Goal: Task Accomplishment & Management: Manage account settings

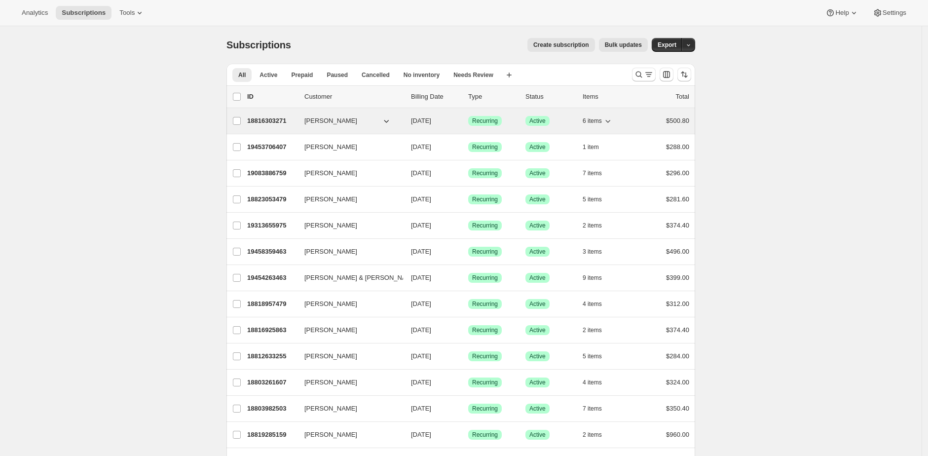
click at [274, 120] on p "18816303271" at bounding box center [271, 121] width 49 height 10
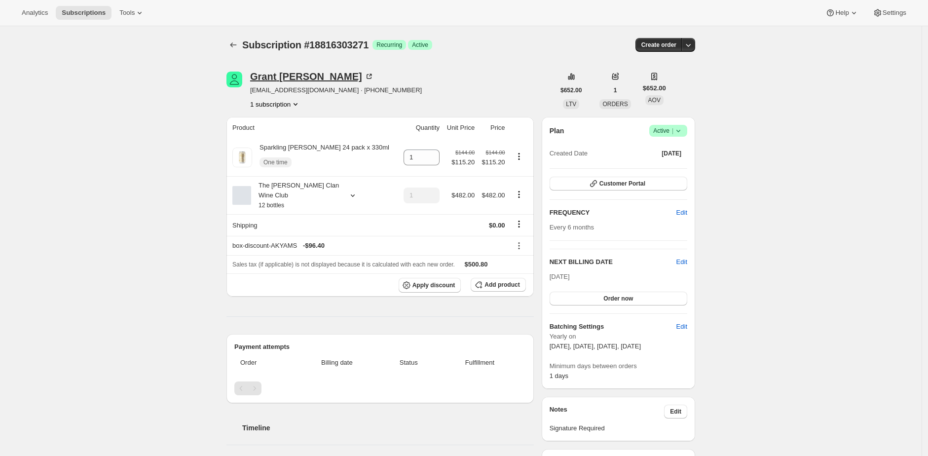
click at [323, 77] on div "Grant Featherston" at bounding box center [312, 77] width 124 height 10
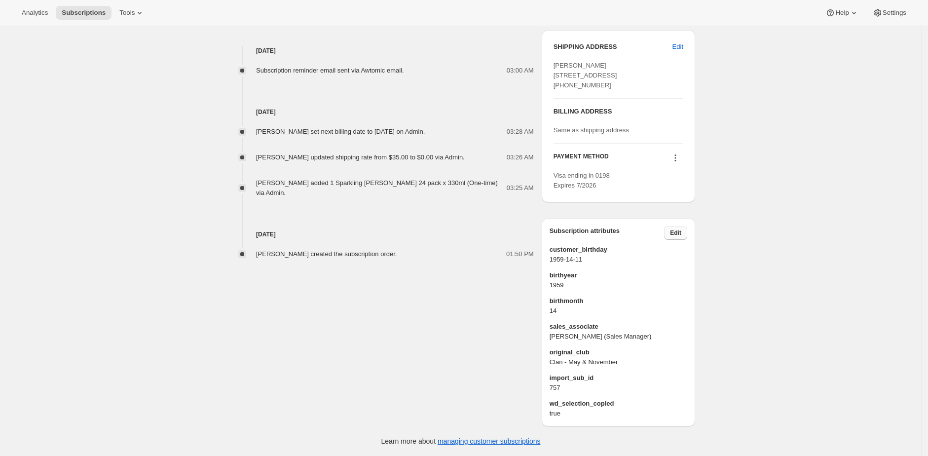
click at [687, 235] on button "Edit" at bounding box center [675, 233] width 23 height 14
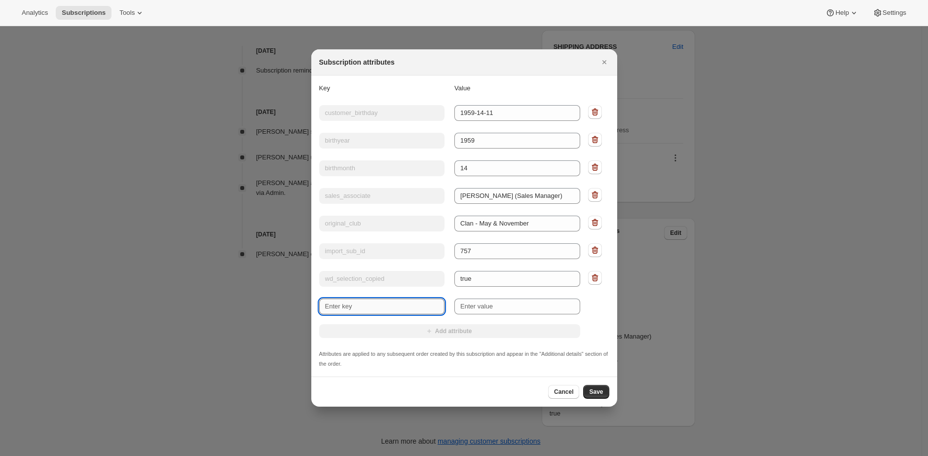
click at [430, 311] on input "New key" at bounding box center [382, 306] width 126 height 16
type input "test"
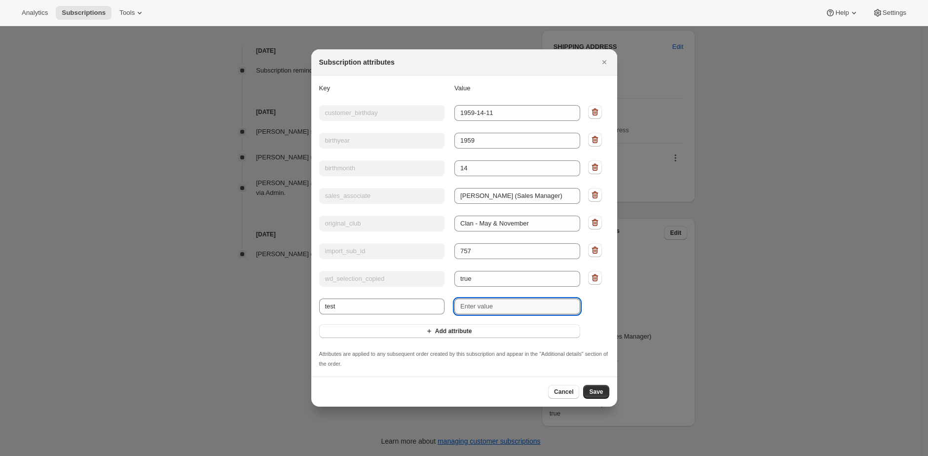
click at [498, 306] on input "New value" at bounding box center [517, 306] width 126 height 16
type input "1"
click at [605, 389] on button "Save" at bounding box center [596, 392] width 26 height 14
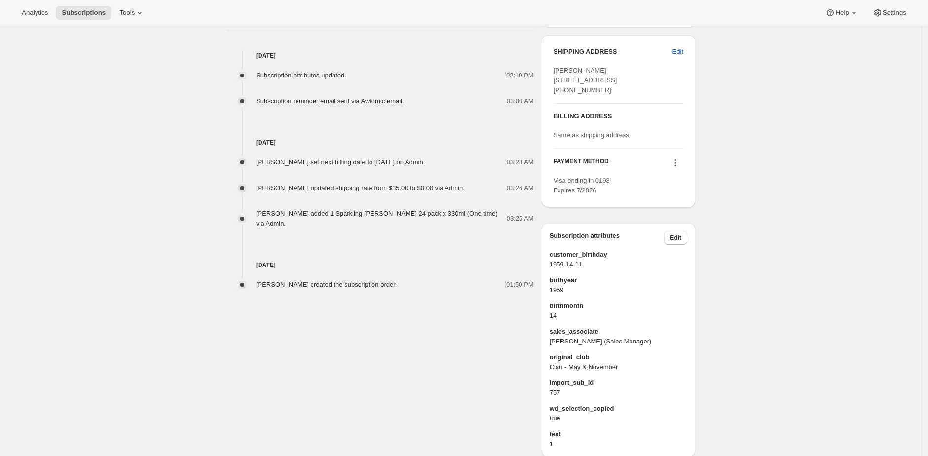
scroll to position [464, 0]
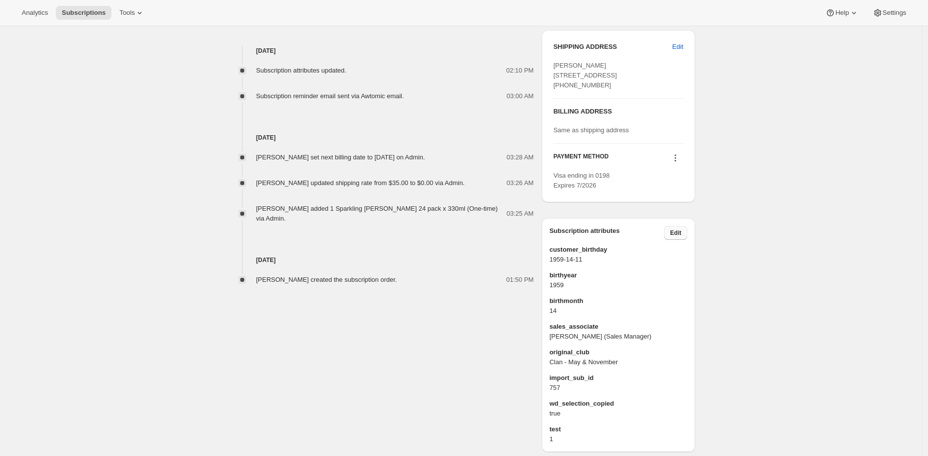
click at [687, 240] on button "Edit" at bounding box center [675, 233] width 23 height 14
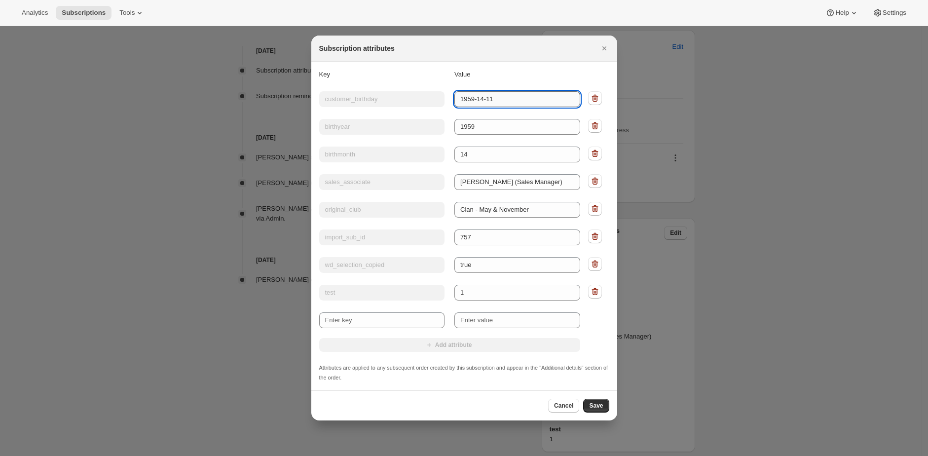
click at [482, 100] on input "1959-14-11" at bounding box center [517, 99] width 126 height 16
click at [511, 98] on input "1959-11-11" at bounding box center [517, 99] width 126 height 16
type input "1959-11-14"
click at [588, 288] on button "Delete" at bounding box center [595, 292] width 14 height 14
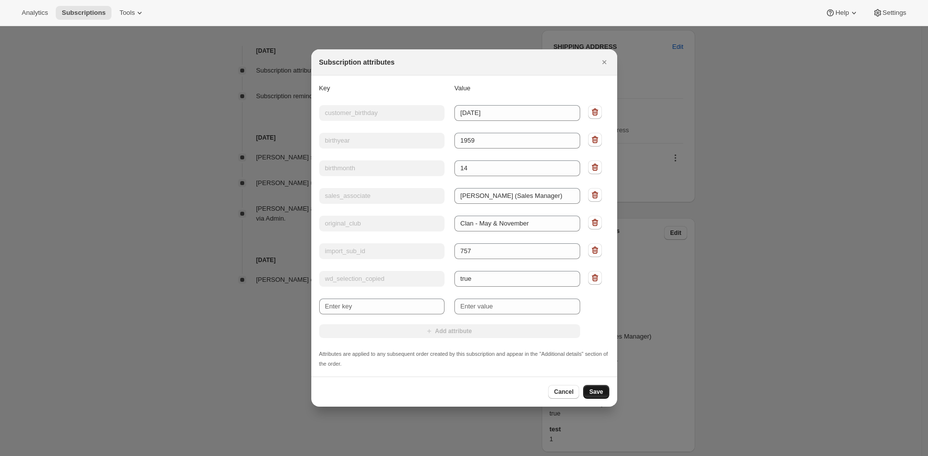
click at [593, 389] on span "Save" at bounding box center [596, 392] width 14 height 8
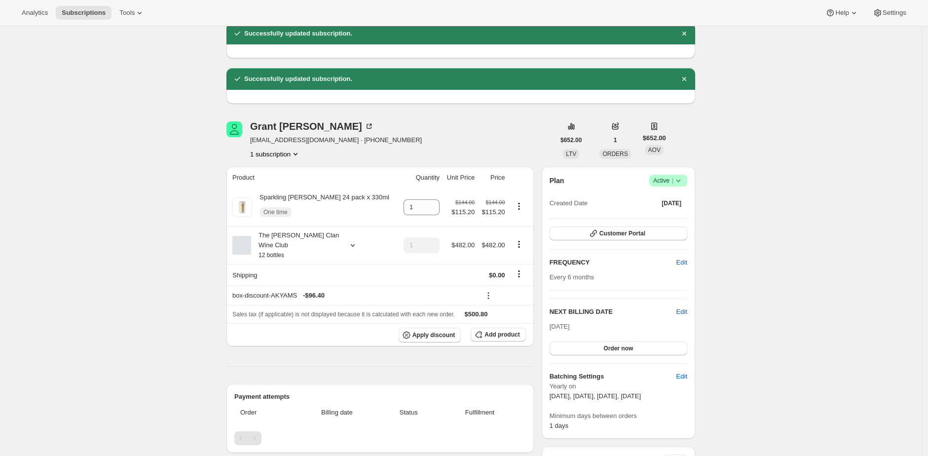
scroll to position [0, 0]
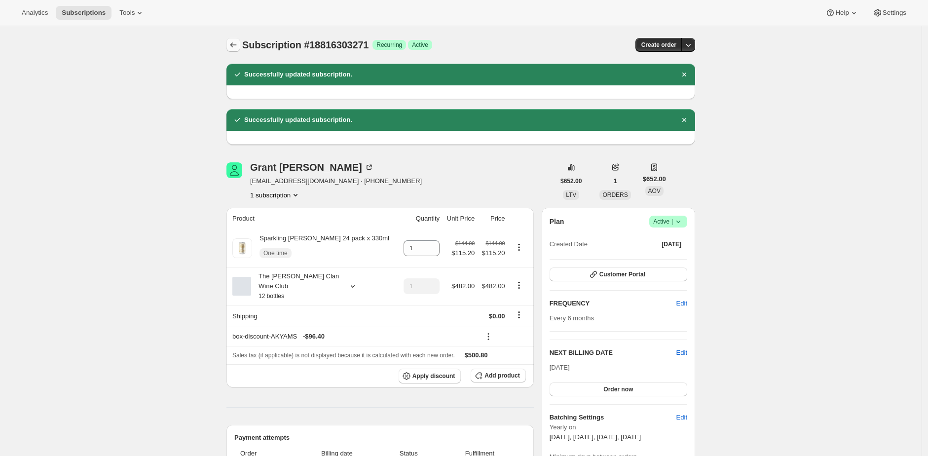
click at [236, 48] on icon "Subscriptions" at bounding box center [233, 45] width 10 height 10
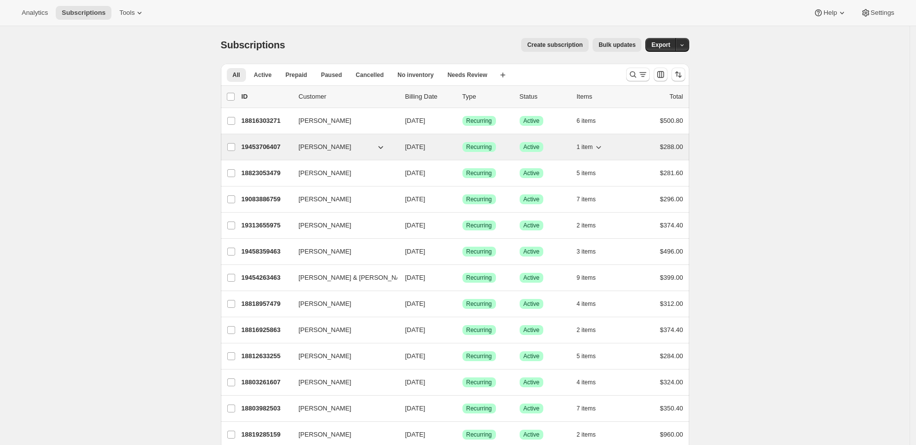
click at [263, 148] on p "19453706407" at bounding box center [266, 147] width 49 height 10
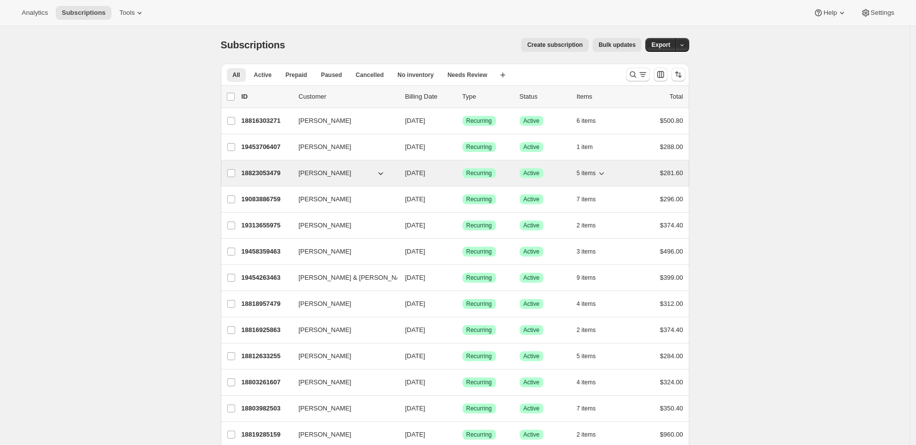
click at [269, 168] on p "18823053479" at bounding box center [266, 173] width 49 height 10
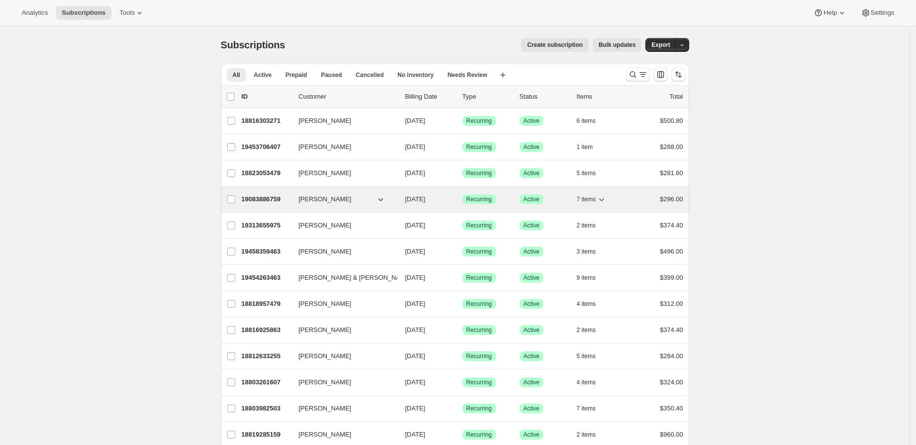
click at [267, 201] on p "19083886759" at bounding box center [266, 199] width 49 height 10
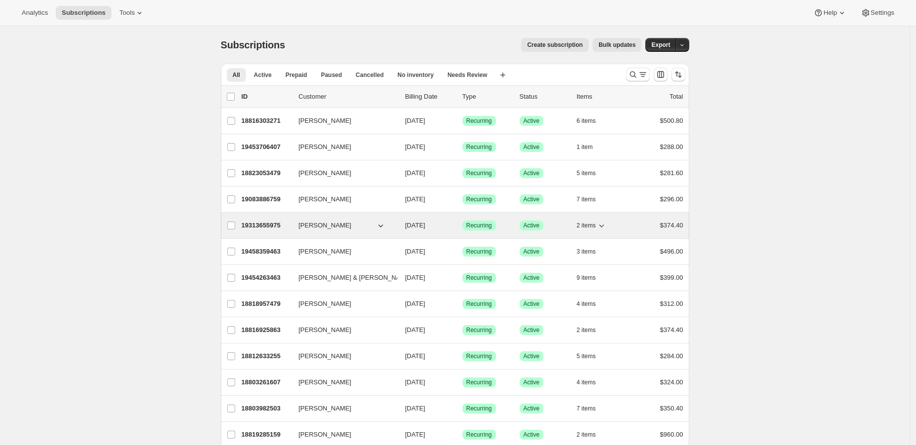
click at [265, 226] on p "19313655975" at bounding box center [266, 225] width 49 height 10
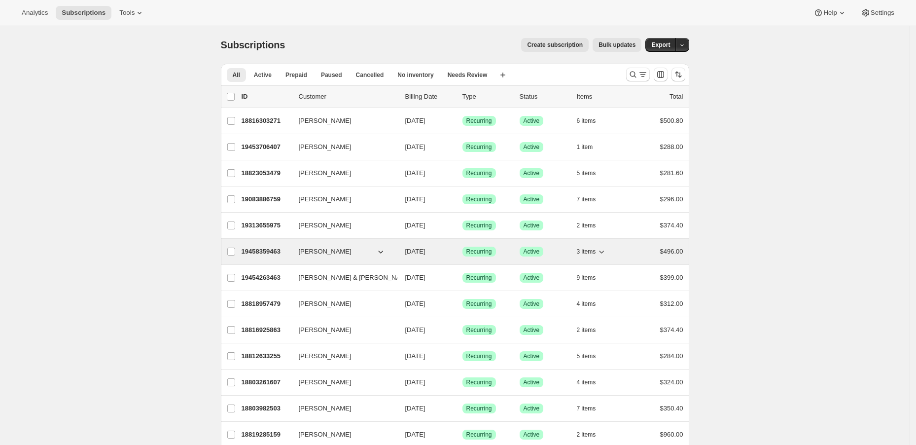
click at [271, 255] on p "19458359463" at bounding box center [266, 252] width 49 height 10
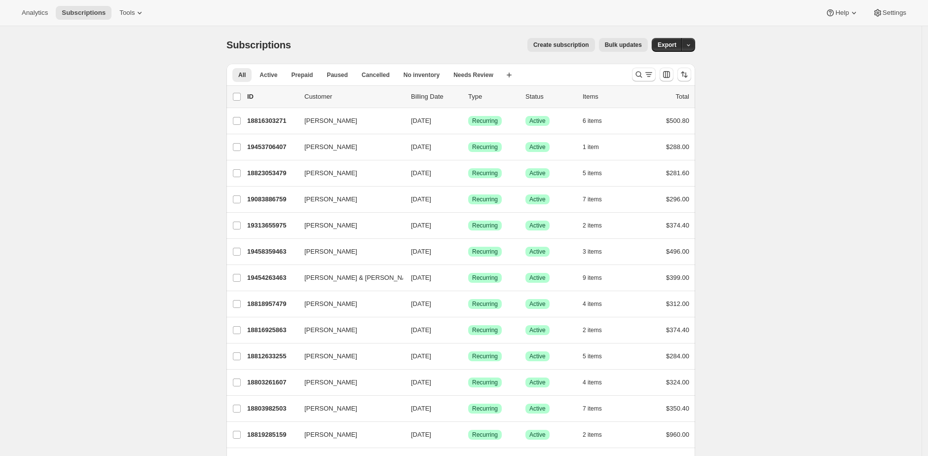
drag, startPoint x: 683, startPoint y: 123, endPoint x: 737, endPoint y: 137, distance: 56.0
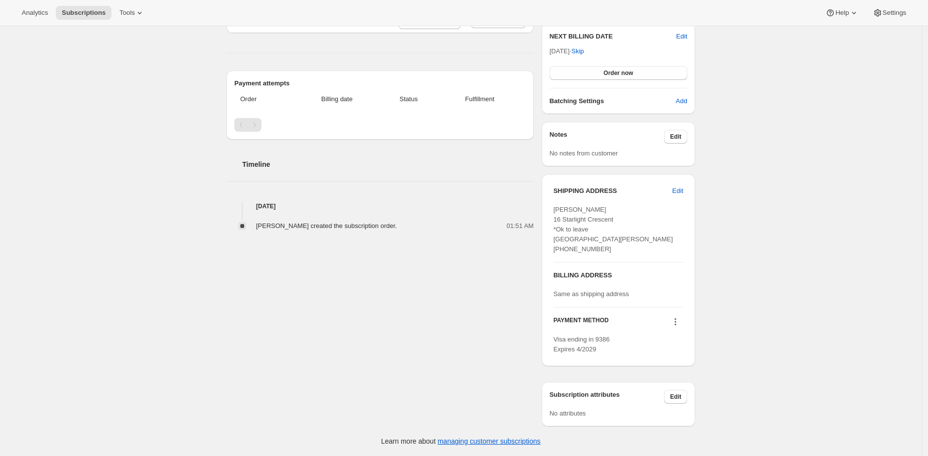
scroll to position [232, 0]
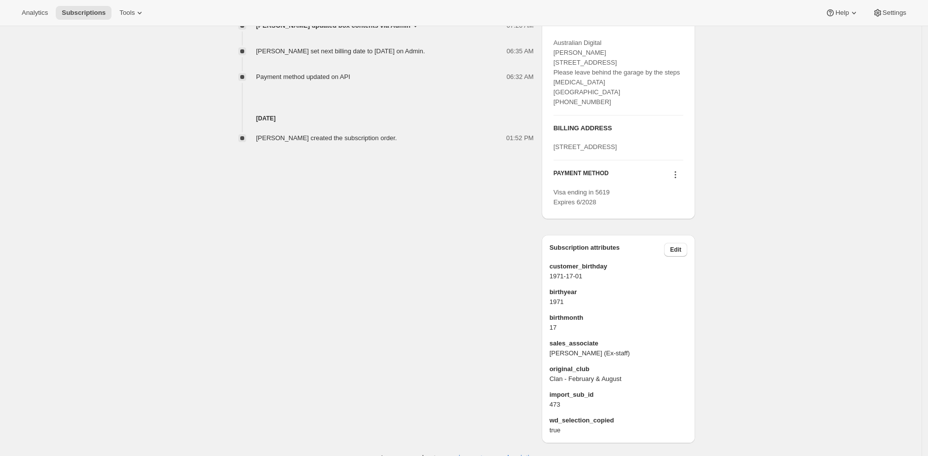
scroll to position [497, 0]
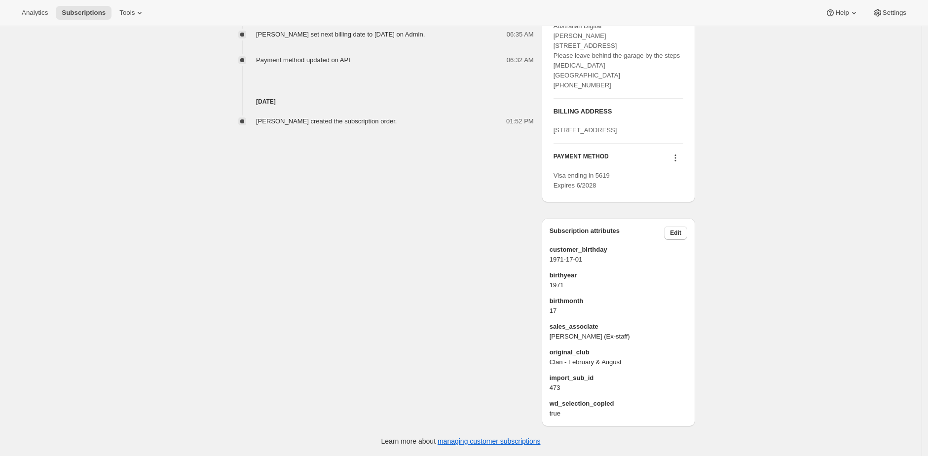
click at [498, 163] on div "Kevin Poulton knpol@yahoo.com · +61404852274 1 subscription $1,671.20 LTV 5 ORD…" at bounding box center [457, 7] width 476 height 838
click at [577, 247] on span "customer_birthday" at bounding box center [618, 250] width 138 height 10
copy span "customer_birthday"
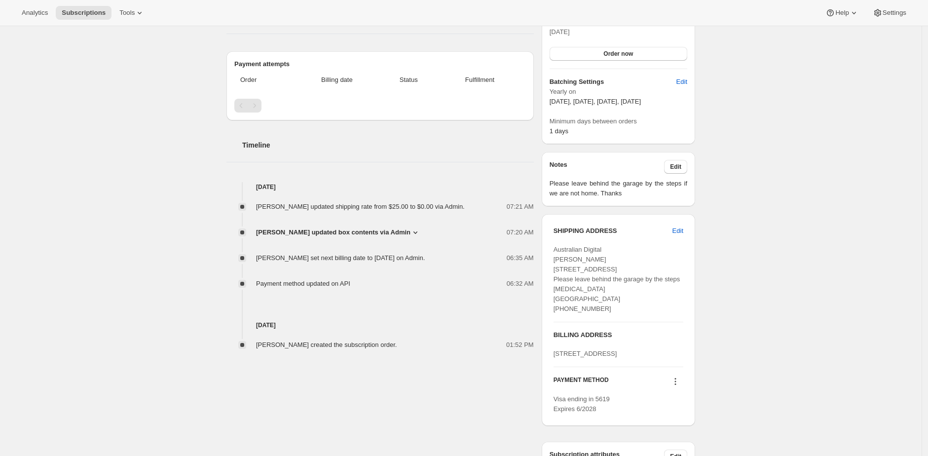
scroll to position [244, 0]
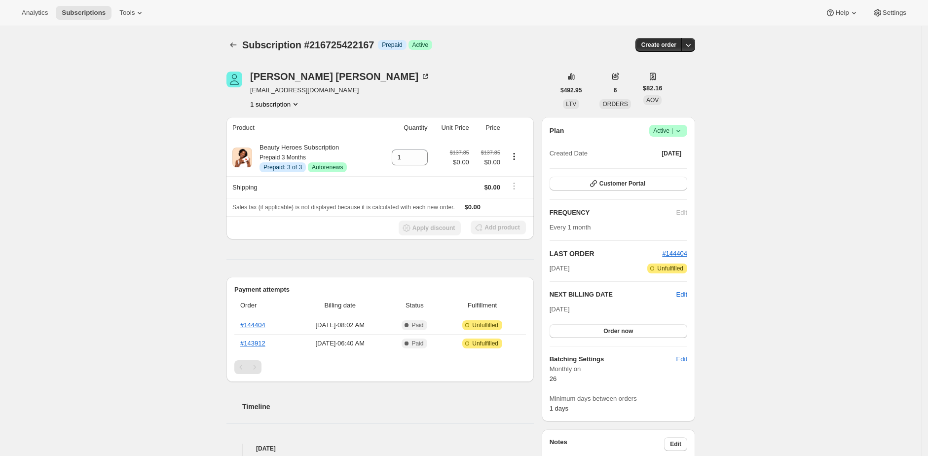
click at [408, 105] on div "Christopher Spratt christopherspratt@yahoo.com 1 subscription" at bounding box center [390, 90] width 328 height 37
click at [367, 44] on span "Subscription #216725422167" at bounding box center [308, 44] width 132 height 11
copy span "216725422167"
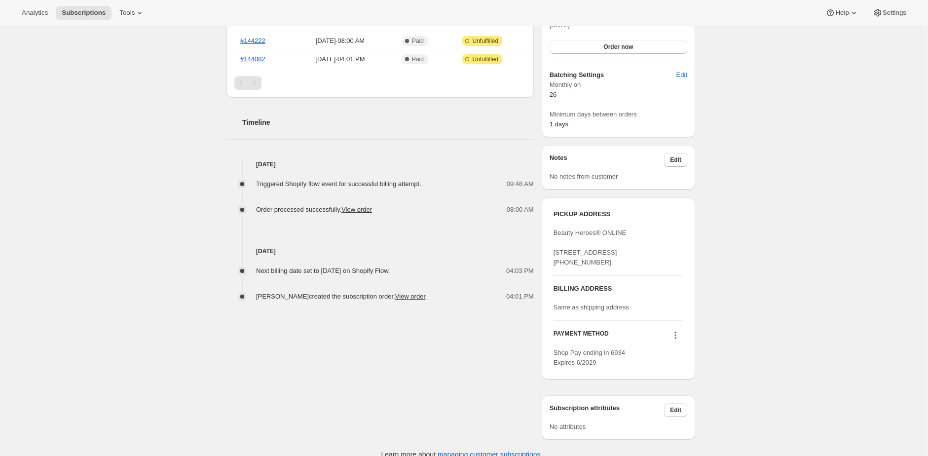
scroll to position [327, 0]
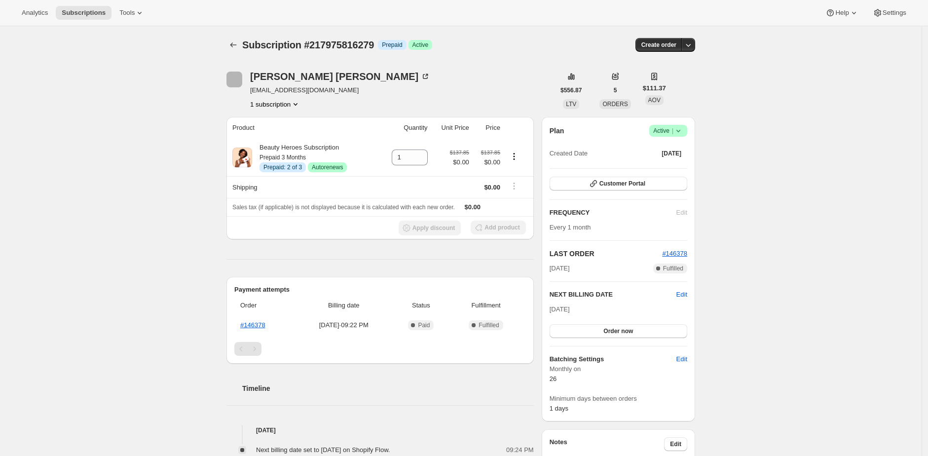
click at [317, 43] on span "Subscription #217975816279" at bounding box center [308, 44] width 132 height 11
copy span "217975816279"
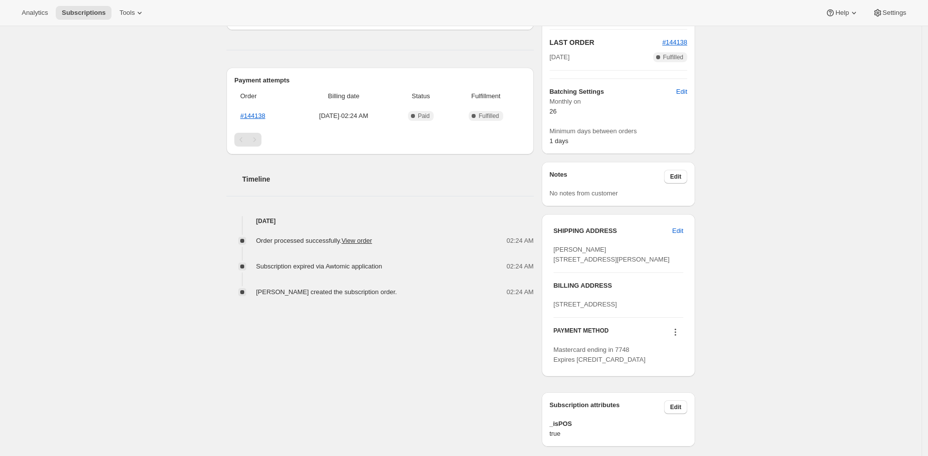
scroll to position [248, 0]
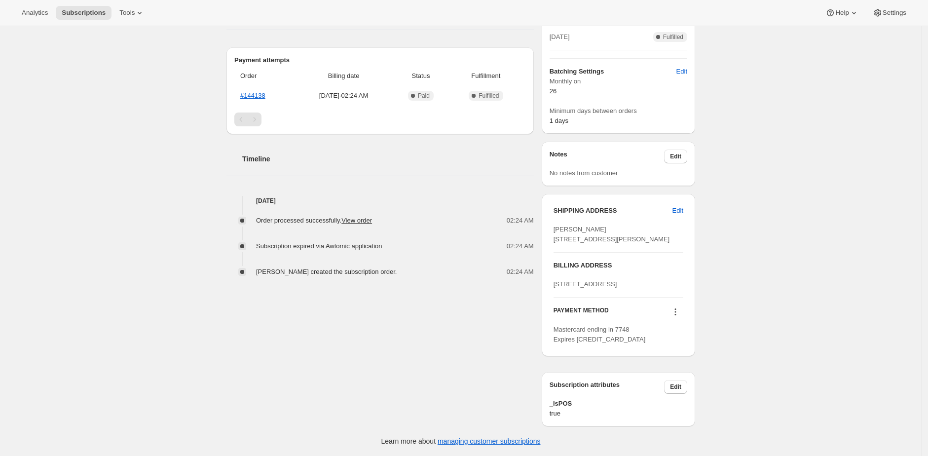
click at [337, 268] on span "janet masolo created the subscription order." at bounding box center [326, 271] width 141 height 7
click at [276, 268] on span "janet masolo created the subscription order." at bounding box center [326, 271] width 141 height 7
drag, startPoint x: 276, startPoint y: 254, endPoint x: 380, endPoint y: 253, distance: 103.6
click at [380, 268] on span "janet masolo created the subscription order." at bounding box center [326, 271] width 141 height 7
click at [379, 268] on span "janet masolo created the subscription order." at bounding box center [326, 271] width 141 height 7
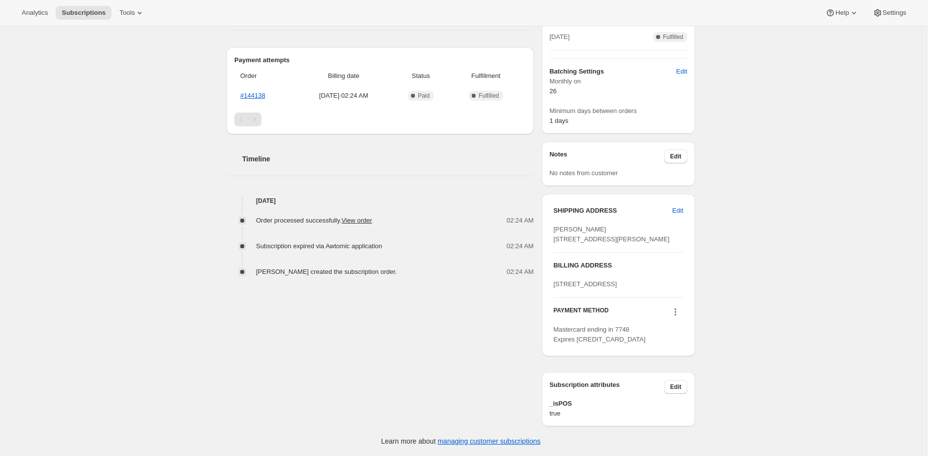
scroll to position [268, 0]
click at [364, 257] on div "janet masolo janetmasolo@yahoo.com · +19168490101 2 subscriptions $2,138.80 LTV…" at bounding box center [457, 126] width 476 height 600
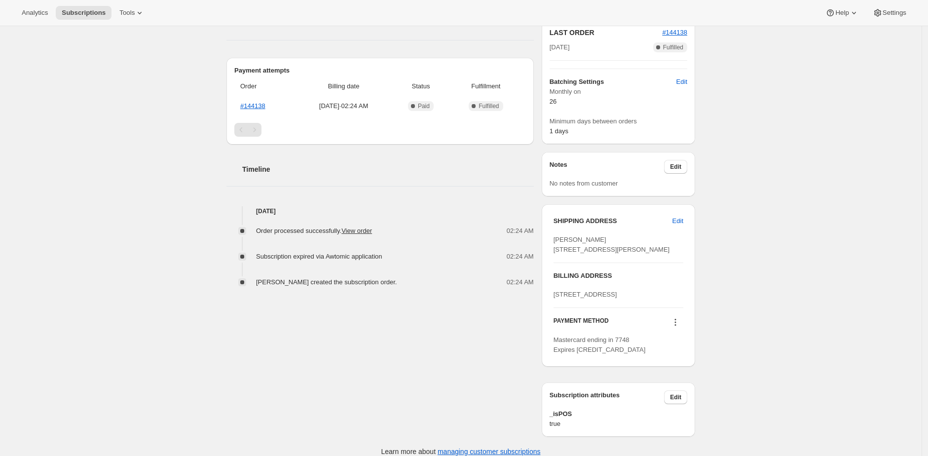
scroll to position [219, 0]
click at [464, 210] on h4 "Sep 27, 2025" at bounding box center [379, 212] width 307 height 10
click at [468, 187] on div "Timeline Sep 27, 2025 Order processed successfully. View order 02:24 AM Subscri…" at bounding box center [379, 216] width 307 height 143
click at [675, 255] on div "Janet Masolo 155 cerro crest Dr Novato CA, 94945 United States" at bounding box center [618, 245] width 130 height 20
click at [727, 245] on div "Subscription #216954077271. This page is ready Subscription #216954077271 Info …" at bounding box center [460, 137] width 921 height 659
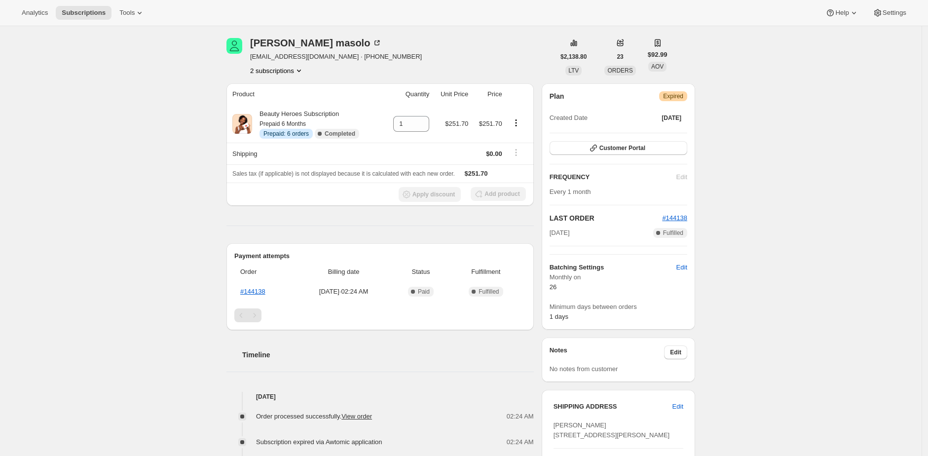
scroll to position [0, 0]
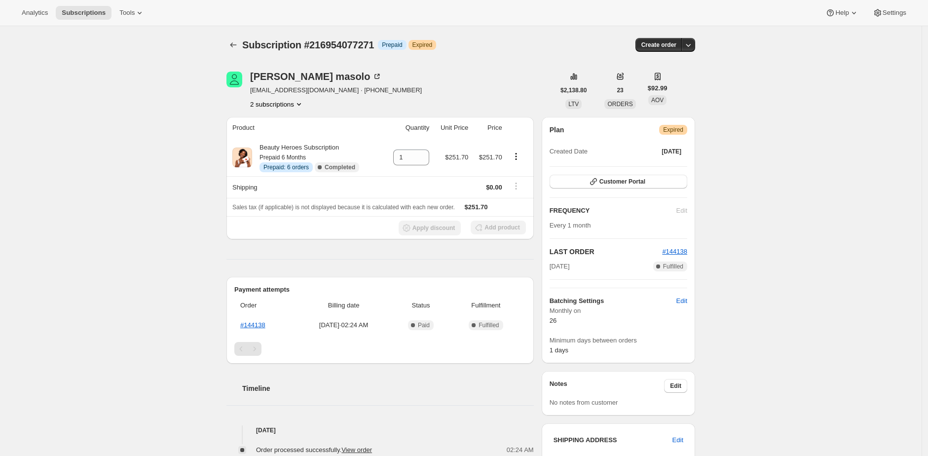
click at [367, 42] on span "Subscription #216954077271" at bounding box center [308, 44] width 132 height 11
copy span "216954077271"
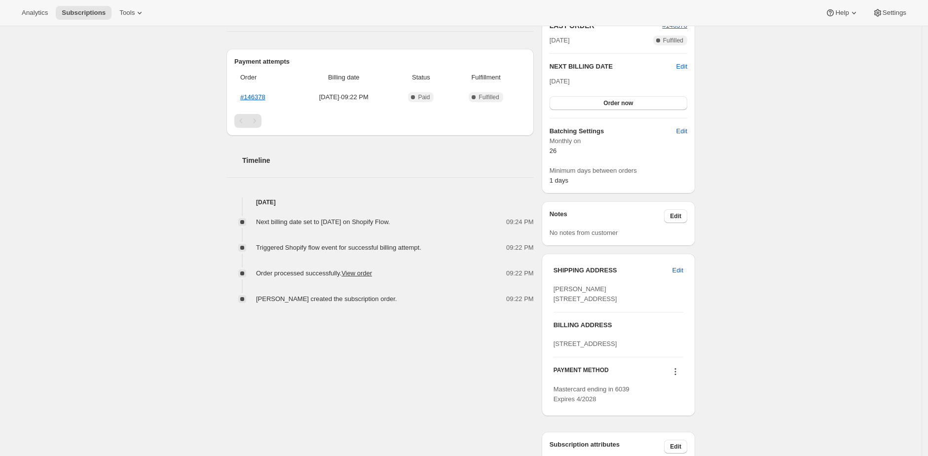
scroll to position [336, 0]
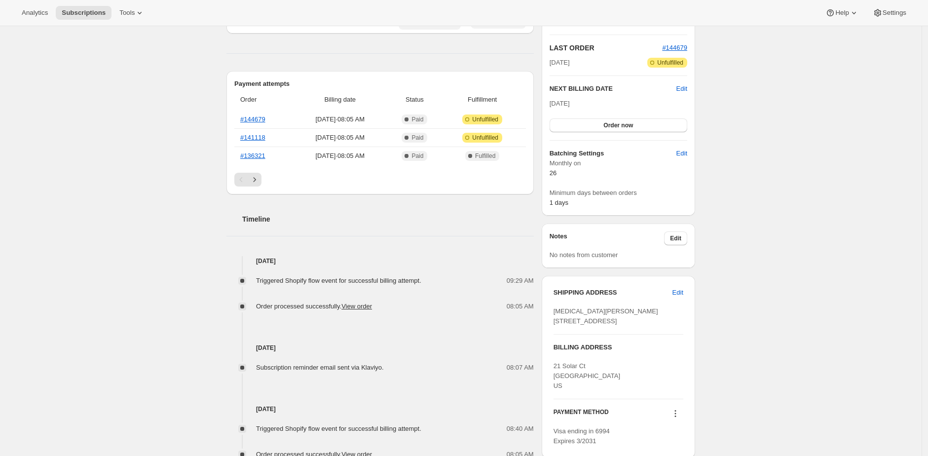
scroll to position [416, 0]
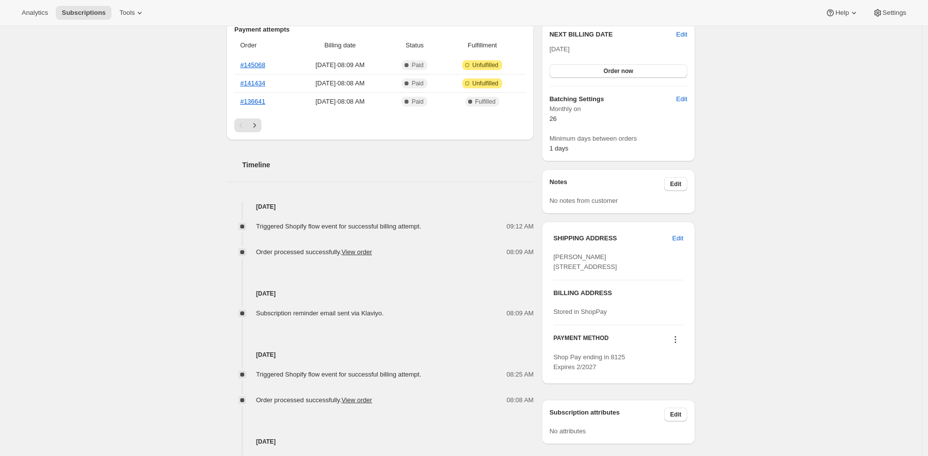
scroll to position [416, 0]
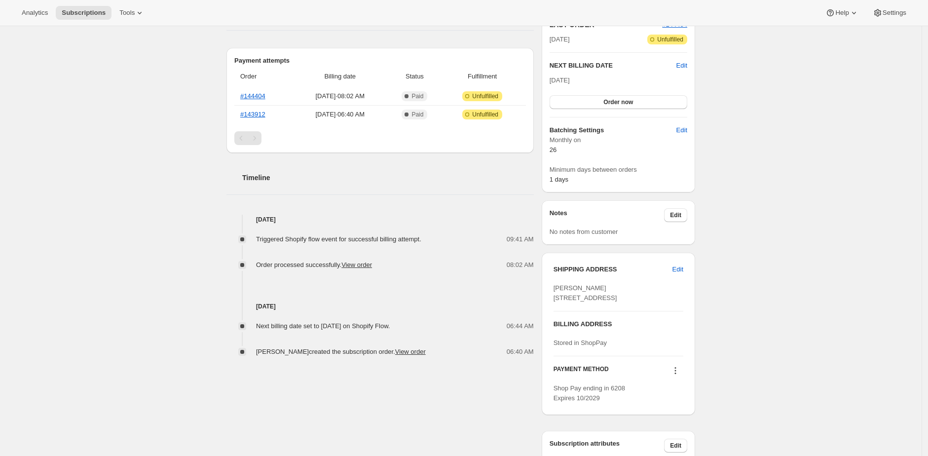
scroll to position [297, 0]
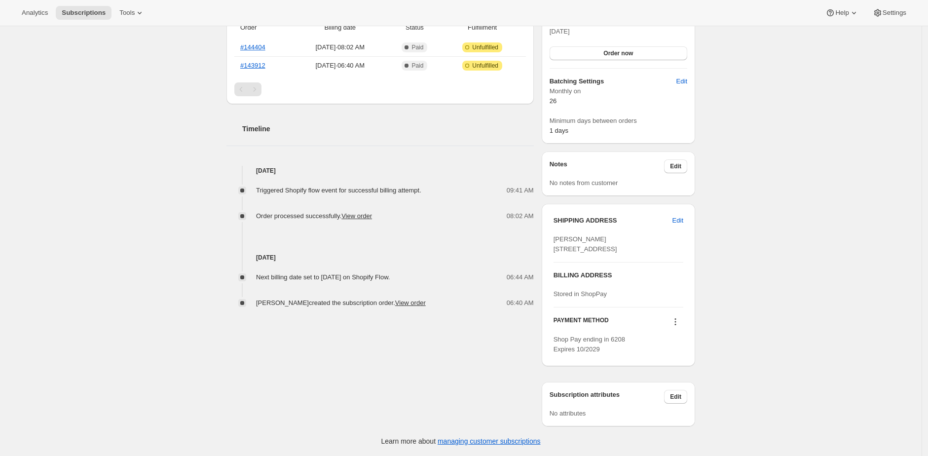
click at [771, 77] on div "Subscription #216725422167. This page is ready Subscription #216725422167 Info …" at bounding box center [460, 101] width 921 height 707
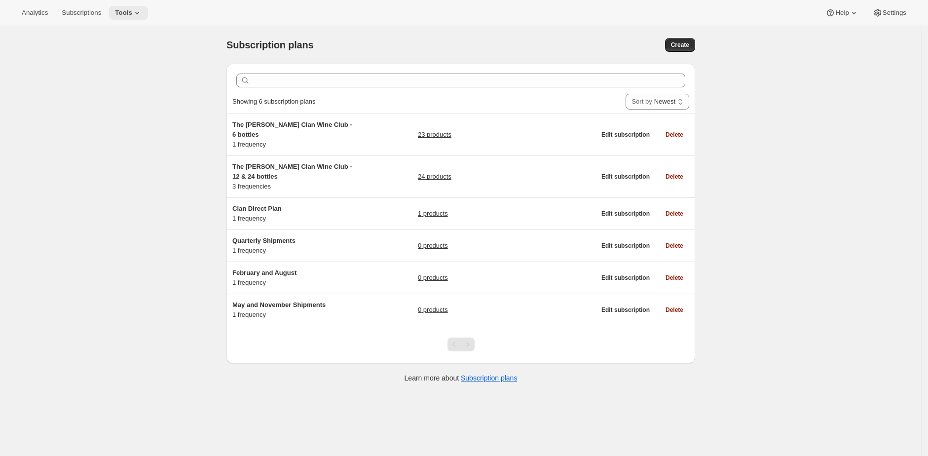
click at [135, 18] on button "Tools" at bounding box center [128, 13] width 39 height 14
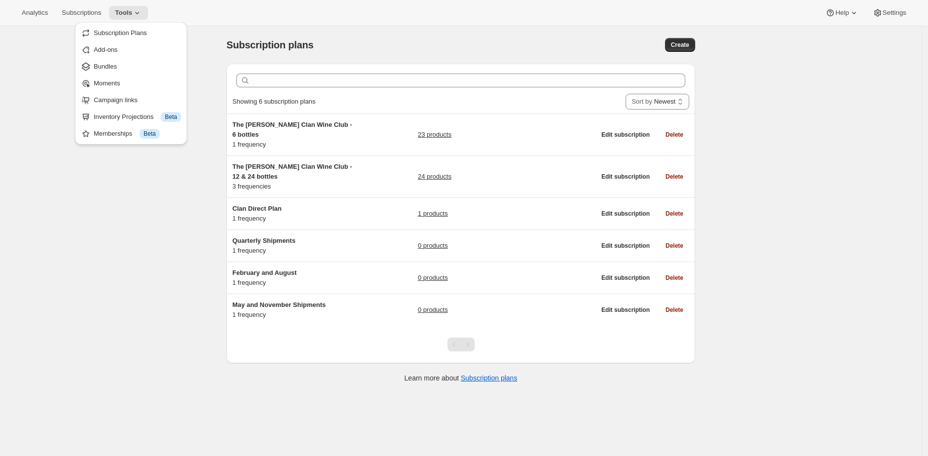
click at [162, 110] on button "Inventory Projections Info Beta" at bounding box center [131, 117] width 106 height 16
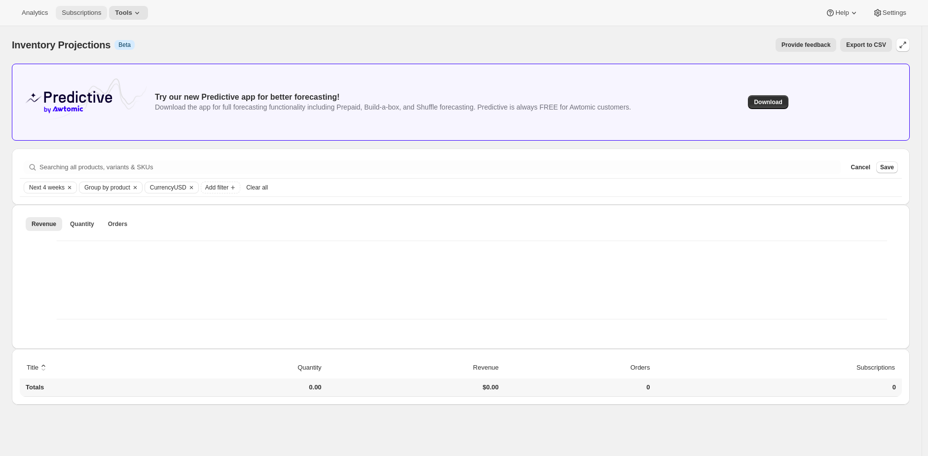
click at [75, 9] on span "Subscriptions" at bounding box center [81, 13] width 39 height 8
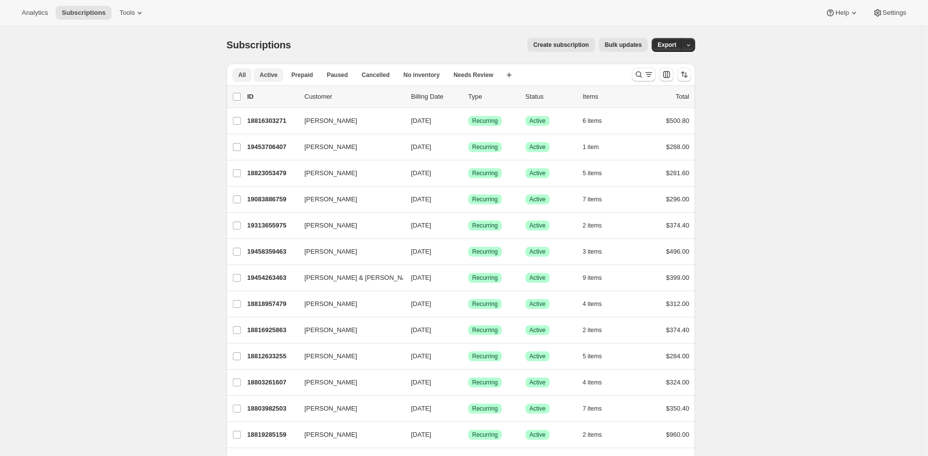
click at [270, 74] on span "Active" at bounding box center [268, 75] width 18 height 8
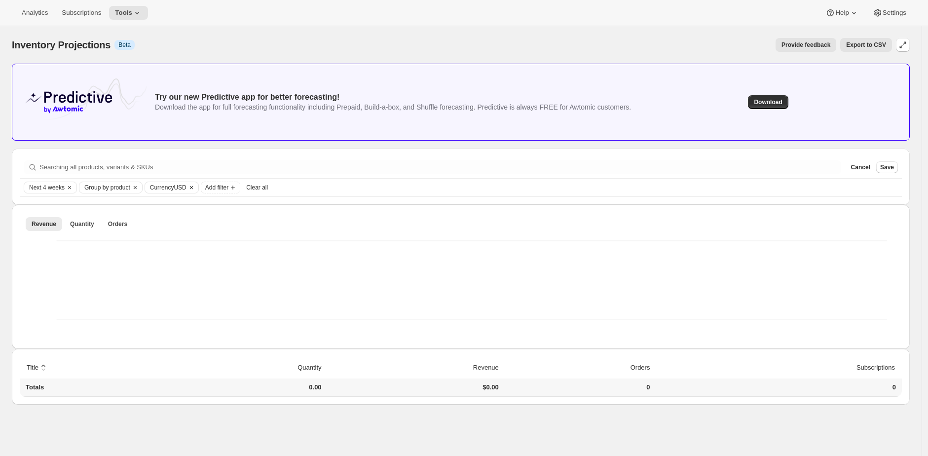
click at [186, 185] on span "Currency USD" at bounding box center [168, 187] width 36 height 8
click at [174, 267] on span "AUD" at bounding box center [175, 263] width 13 height 7
click at [157, 260] on input "AUD" at bounding box center [157, 260] width 0 height 0
radio input "true"
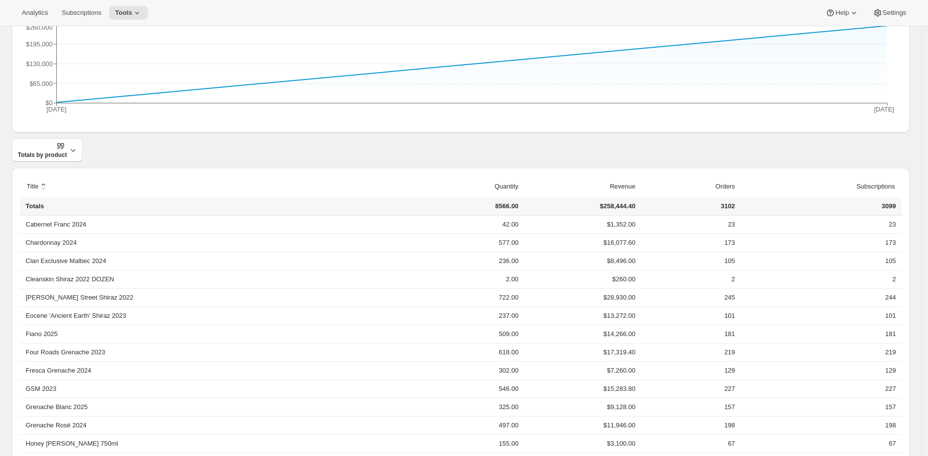
scroll to position [225, 0]
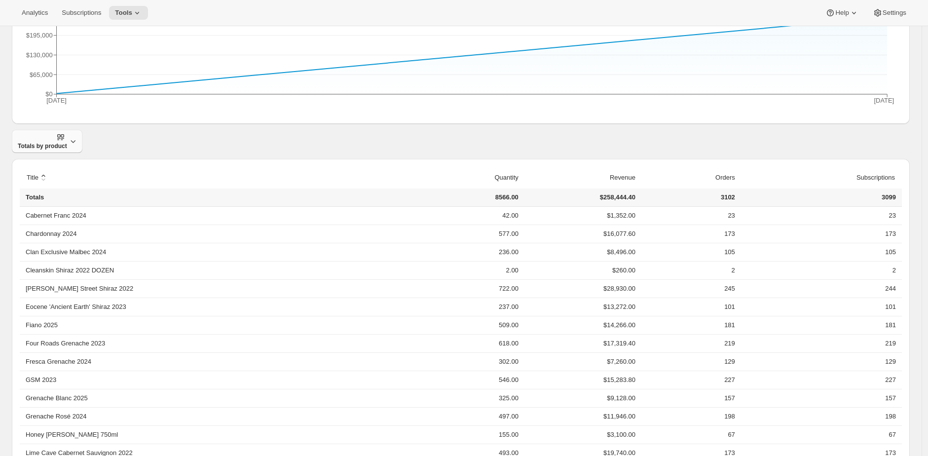
click at [64, 144] on span "Totals by product" at bounding box center [42, 141] width 49 height 17
click at [64, 182] on span "Breakdown over time" at bounding box center [46, 183] width 60 height 7
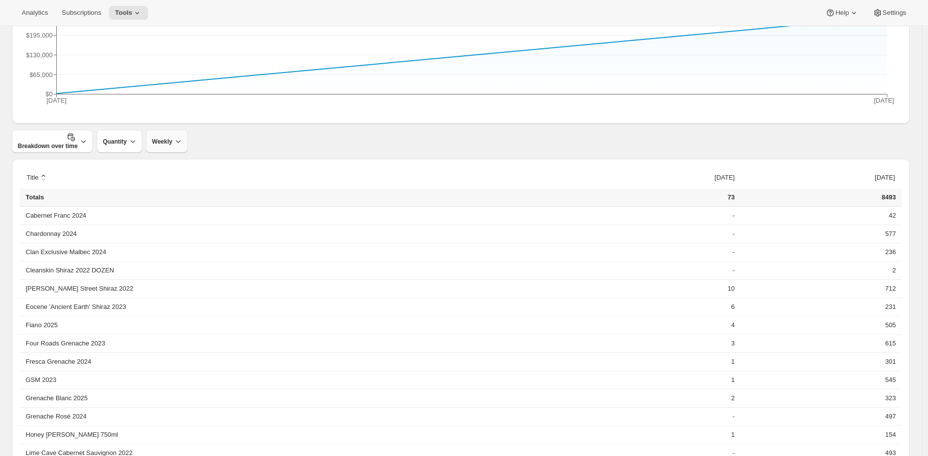
click at [179, 136] on icon "button" at bounding box center [178, 141] width 10 height 10
click at [177, 197] on span "Monthly" at bounding box center [167, 199] width 23 height 7
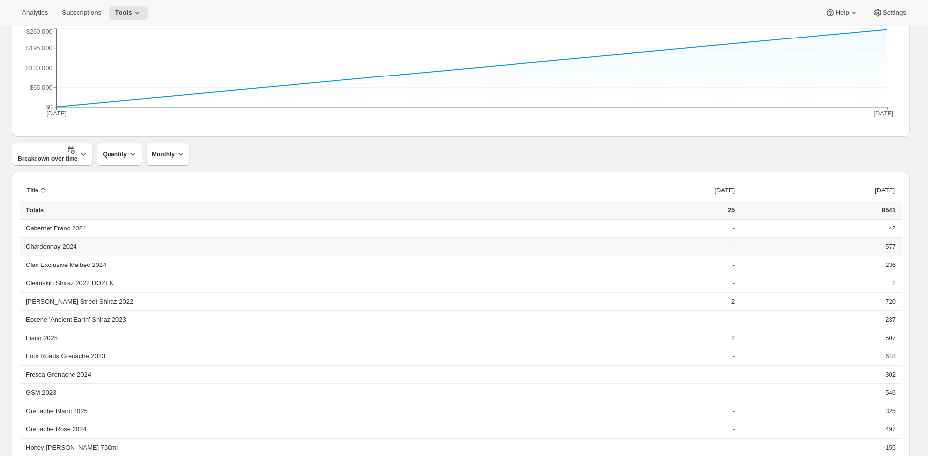
scroll to position [213, 0]
click at [121, 155] on span "Quantity" at bounding box center [115, 154] width 24 height 8
click at [188, 154] on button "Monthly" at bounding box center [168, 153] width 44 height 23
click at [130, 153] on icon "button" at bounding box center [133, 153] width 10 height 10
click at [119, 213] on span "Orders" at bounding box center [118, 212] width 20 height 7
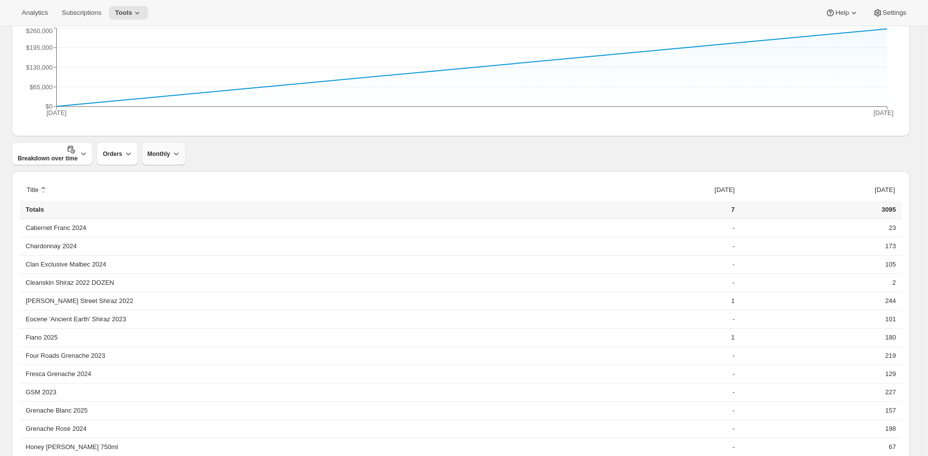
click at [170, 154] on span "Monthly" at bounding box center [158, 154] width 23 height 8
click at [168, 192] on span "Weekly" at bounding box center [162, 195] width 21 height 7
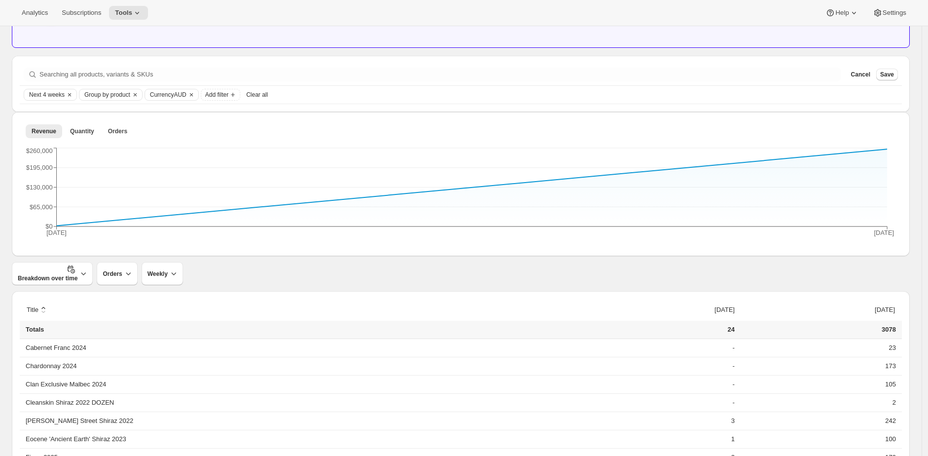
scroll to position [92, 0]
click at [57, 97] on span "Next 4 weeks" at bounding box center [47, 95] width 36 height 8
click at [45, 122] on input "Date Range" at bounding box center [62, 124] width 64 height 14
click at [50, 127] on input "Date Range" at bounding box center [62, 124] width 64 height 14
drag, startPoint x: 50, startPoint y: 124, endPoint x: 57, endPoint y: 126, distance: 7.8
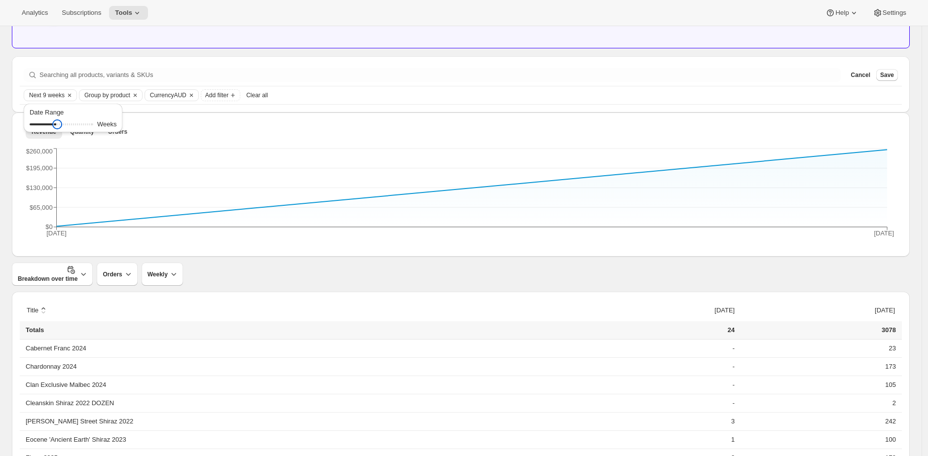
type input "9"
click at [57, 126] on input "Date Range" at bounding box center [62, 124] width 64 height 14
click at [162, 272] on span "Weekly" at bounding box center [157, 274] width 20 height 8
click at [171, 299] on span "Daily" at bounding box center [162, 299] width 23 height 10
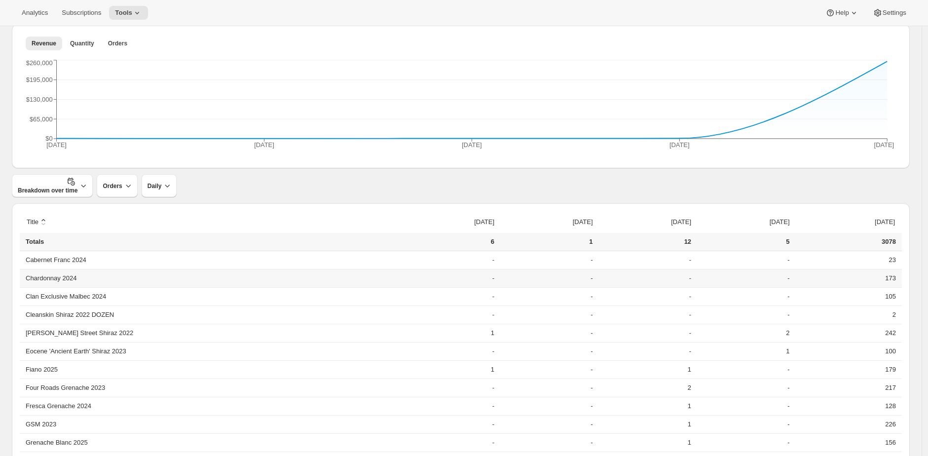
scroll to position [159, 0]
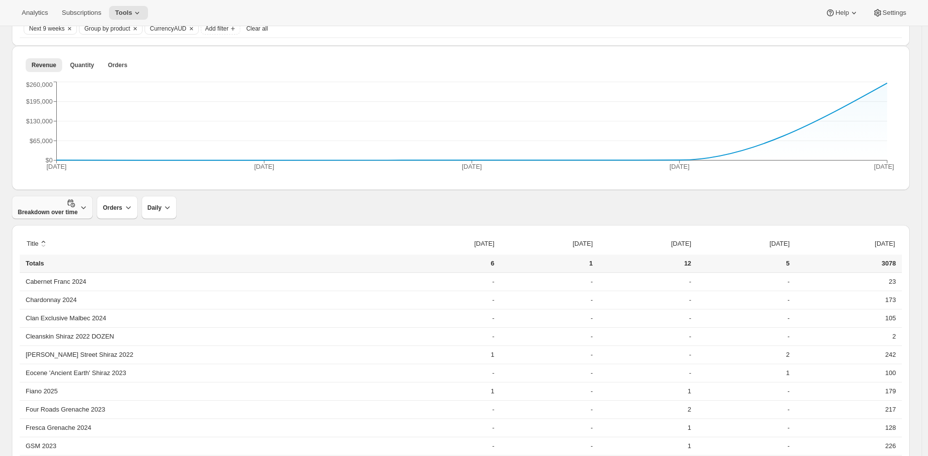
click at [66, 209] on span "Breakdown over time" at bounding box center [48, 207] width 60 height 17
click at [111, 208] on span "Orders" at bounding box center [112, 208] width 19 height 8
click at [128, 232] on span "Quantity" at bounding box center [117, 232] width 24 height 7
click at [125, 210] on span "Quantity" at bounding box center [115, 208] width 24 height 8
click at [124, 265] on span "Orders" at bounding box center [118, 265] width 20 height 7
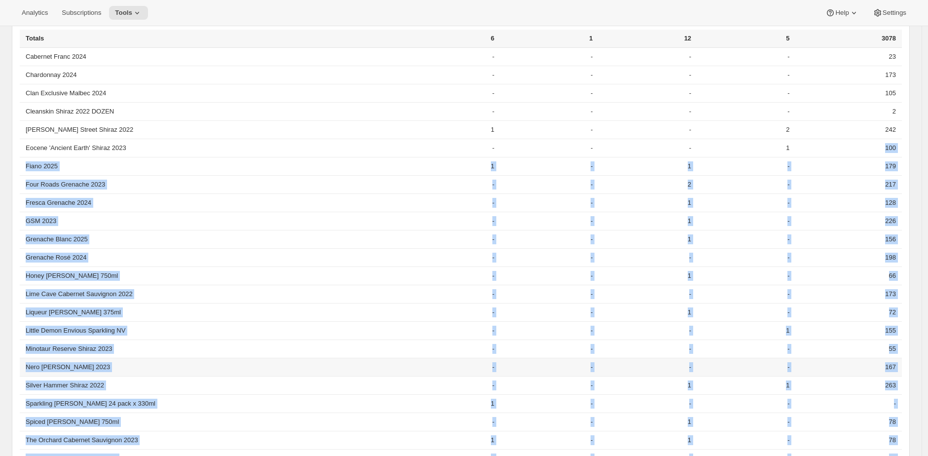
scroll to position [0, 0]
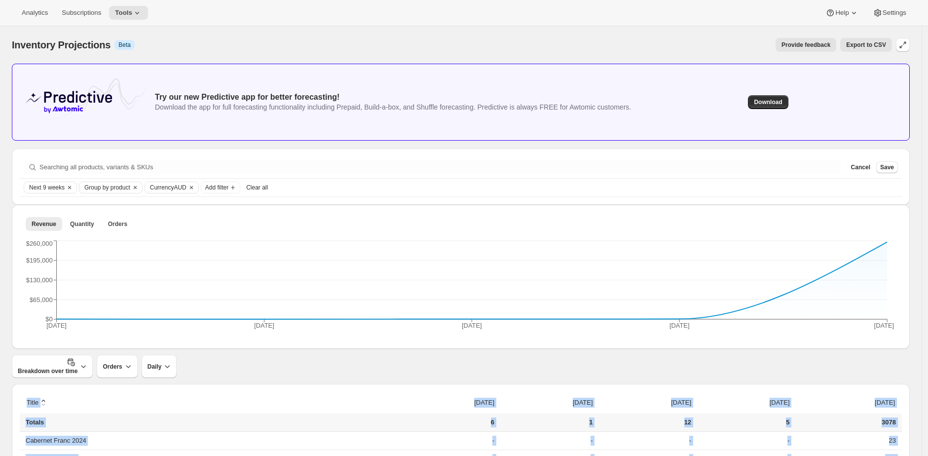
drag, startPoint x: 902, startPoint y: 425, endPoint x: 25, endPoint y: 395, distance: 877.5
copy table "Title sort ascending by 2025-10-29 sort ascending by 2025-10-31 sort ascending …"
click at [382, 363] on div "Breakdown over time Orders Daily" at bounding box center [461, 366] width 898 height 23
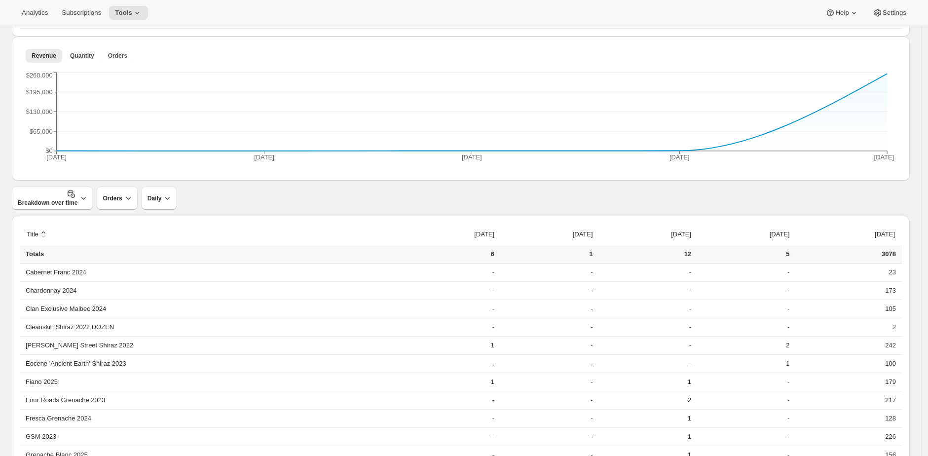
scroll to position [164, 0]
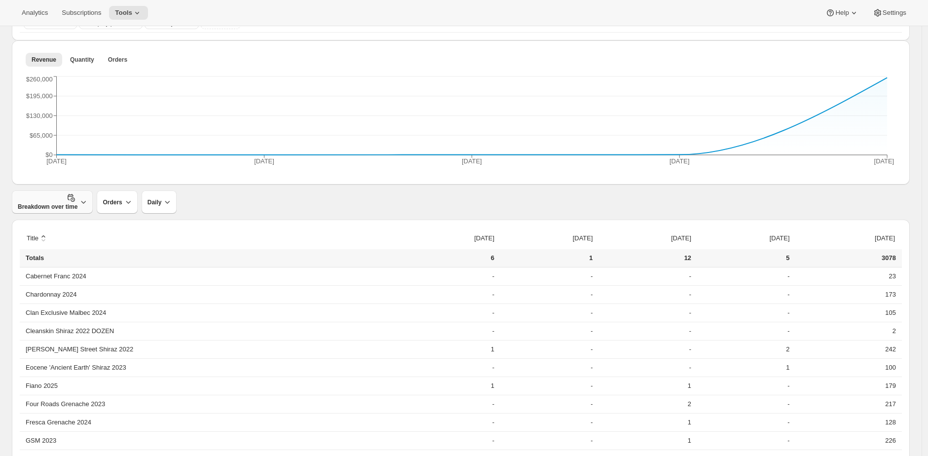
click at [75, 190] on button "Breakdown over time" at bounding box center [52, 201] width 81 height 23
click at [70, 229] on span "Totals by product" at bounding box center [45, 226] width 48 height 7
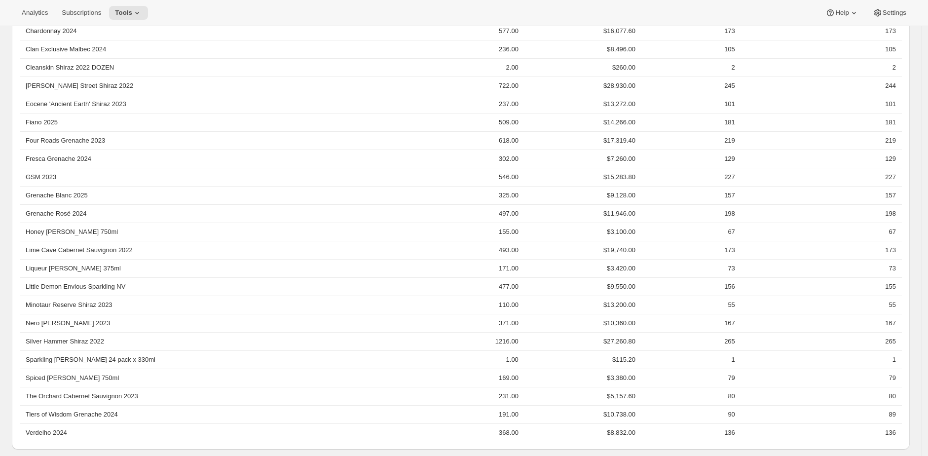
scroll to position [437, 0]
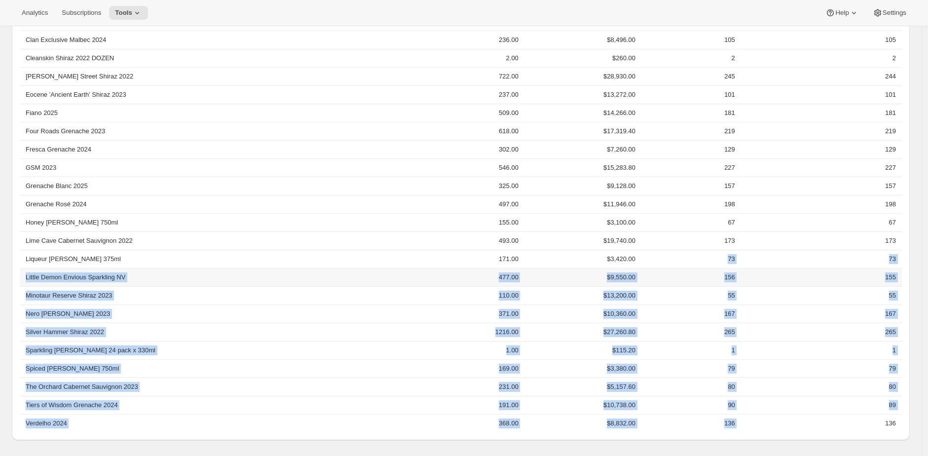
drag, startPoint x: 776, startPoint y: 411, endPoint x: 729, endPoint y: 274, distance: 145.2
click at [718, 266] on tbody "Cabernet Franc 2024 42.00 $1,352.00 23 23 Chardonnay 2024 577.00 $16,077.60 173…" at bounding box center [461, 213] width 882 height 437
click at [804, 425] on td "136" at bounding box center [820, 423] width 164 height 18
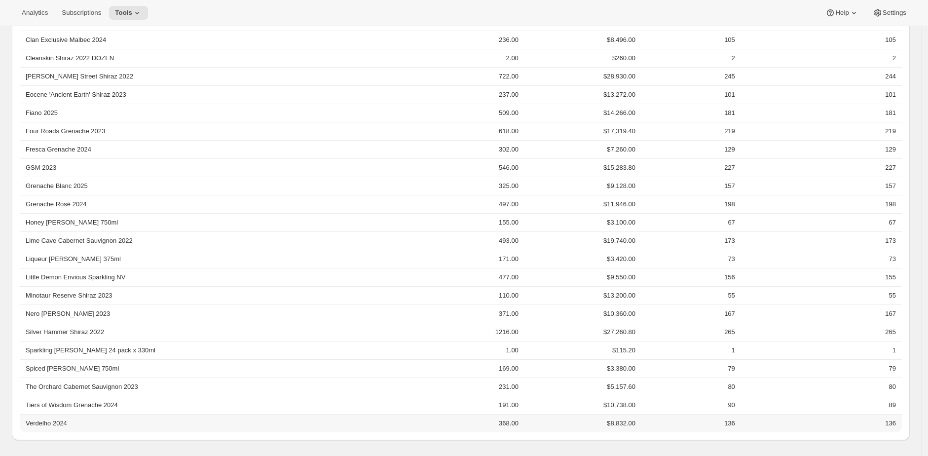
click at [896, 426] on td "136" at bounding box center [820, 423] width 164 height 18
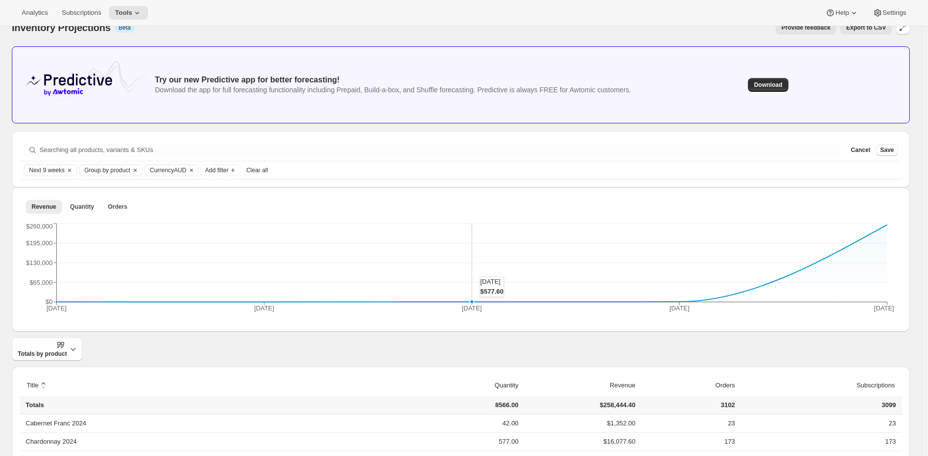
scroll to position [0, 0]
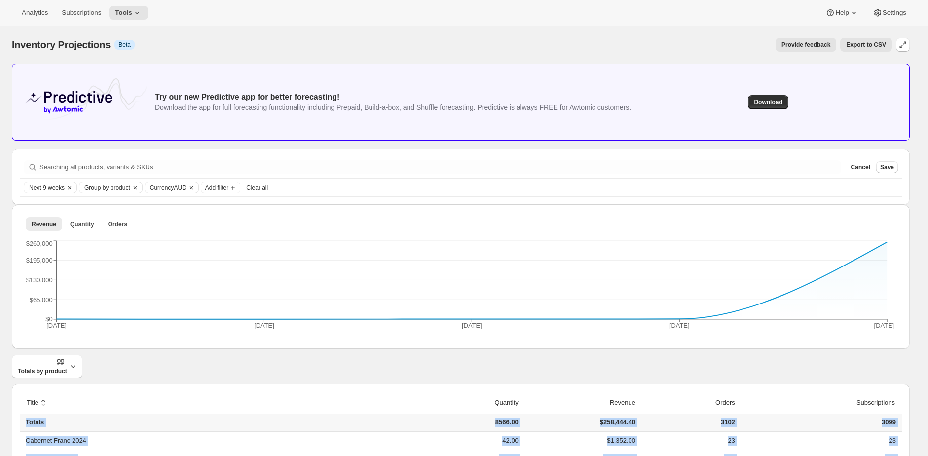
drag, startPoint x: 896, startPoint y: 426, endPoint x: 26, endPoint y: 418, distance: 870.1
copy table "Totals 8566.00 $258,444.40 3102 3099 Cabernet Franc 2024 42.00 $1,352.00 23 23 …"
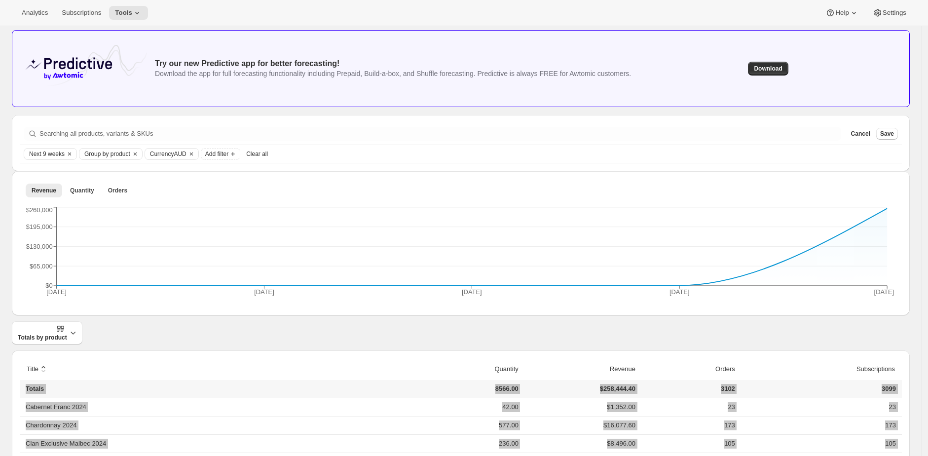
scroll to position [35, 0]
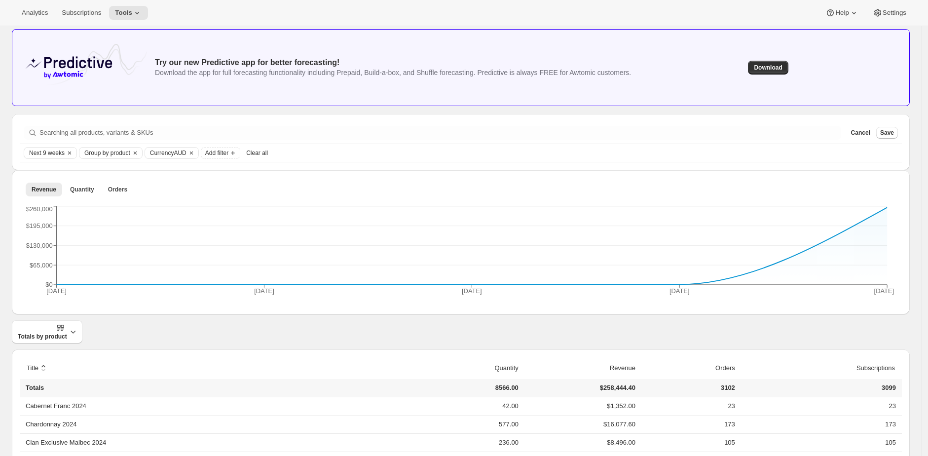
click at [900, 334] on div "Totals by product" at bounding box center [461, 331] width 898 height 23
click at [687, 322] on div "Totals by product" at bounding box center [461, 331] width 898 height 23
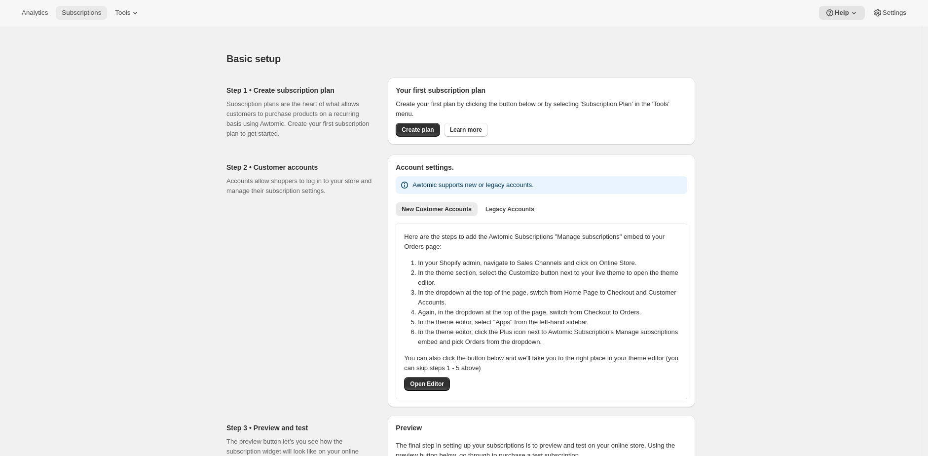
click at [92, 19] on button "Subscriptions" at bounding box center [81, 13] width 51 height 14
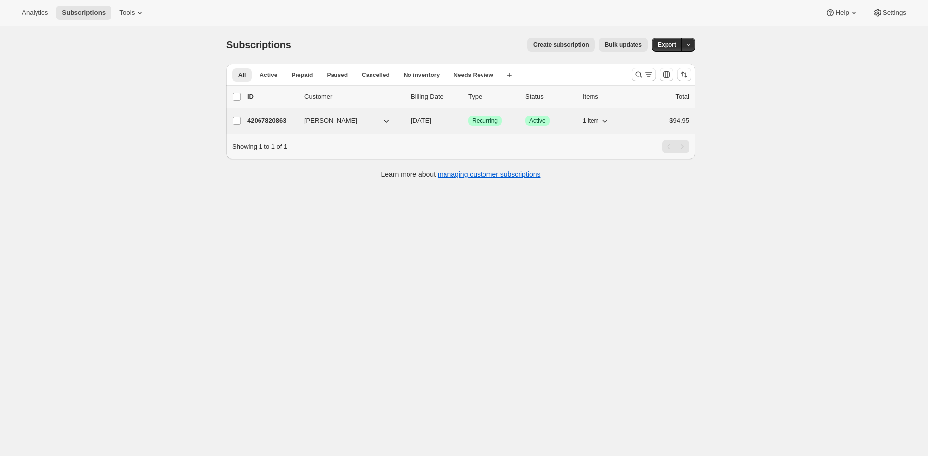
click at [270, 121] on p "42067820863" at bounding box center [271, 121] width 49 height 10
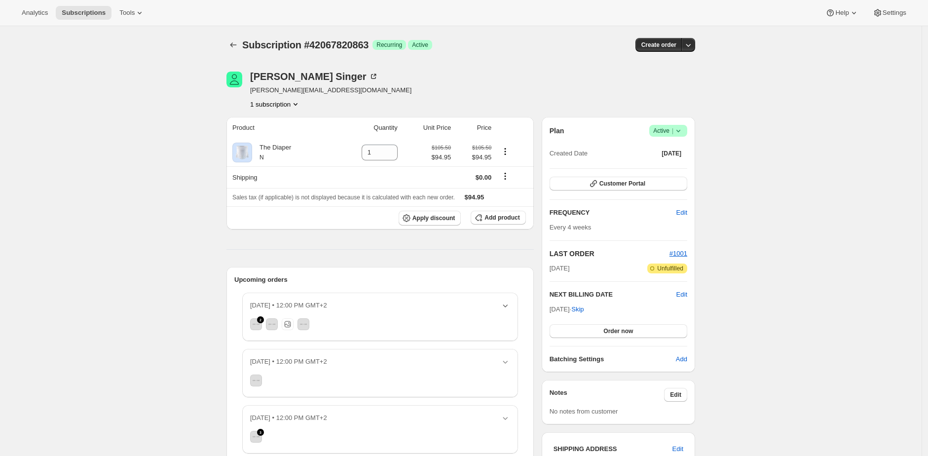
click at [510, 305] on icon "button" at bounding box center [505, 305] width 10 height 10
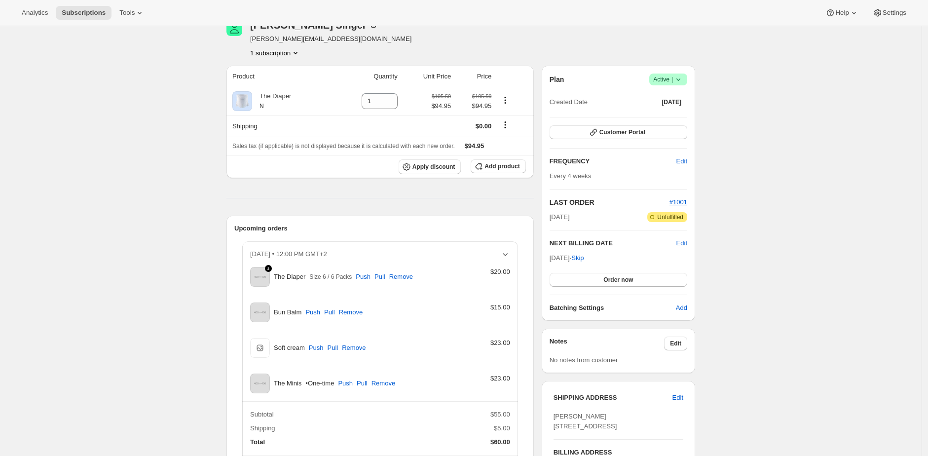
scroll to position [53, 0]
click at [509, 251] on icon "button" at bounding box center [505, 252] width 10 height 10
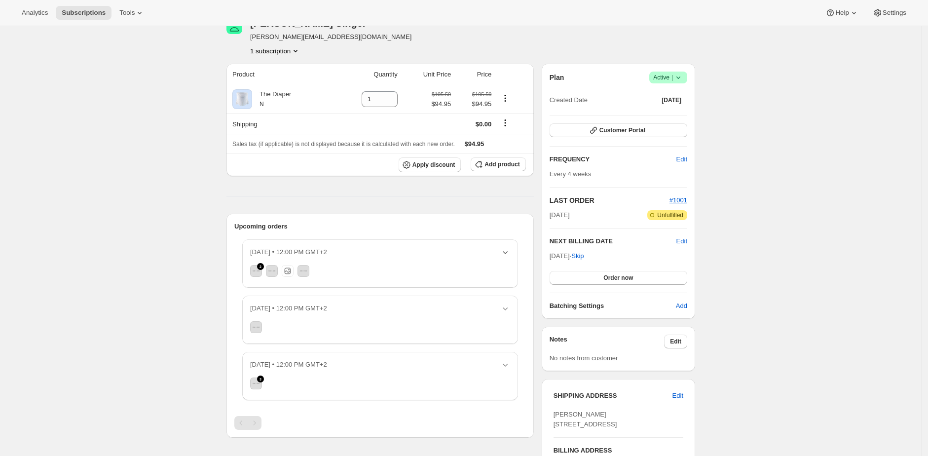
click at [509, 251] on icon "button" at bounding box center [505, 252] width 10 height 10
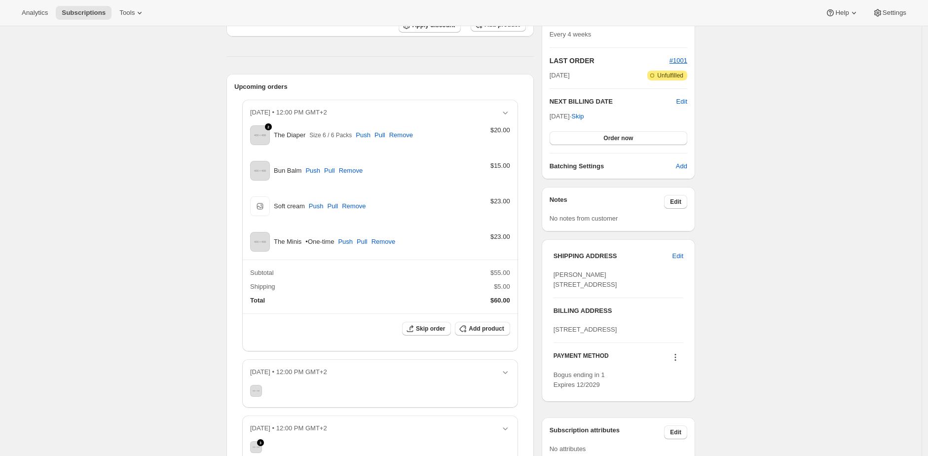
scroll to position [205, 0]
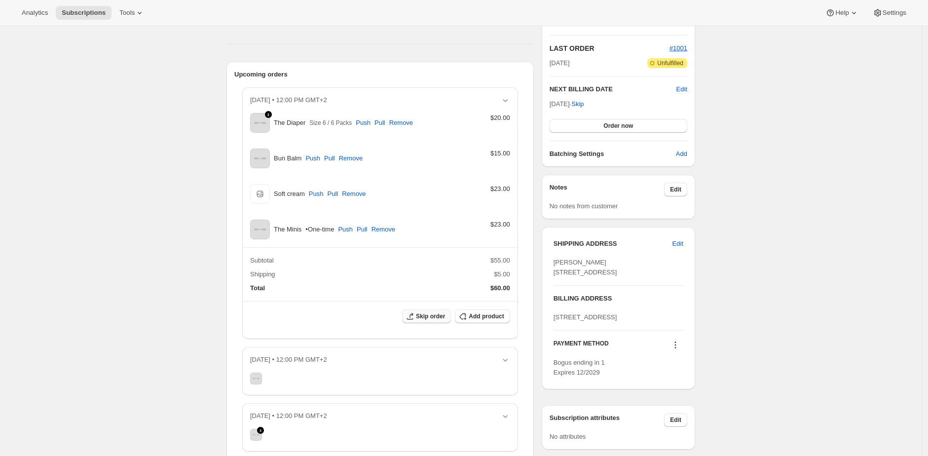
click at [437, 311] on button "Skip order" at bounding box center [426, 316] width 49 height 14
click at [477, 315] on span "Add product" at bounding box center [486, 316] width 35 height 8
click at [357, 156] on span "Remove" at bounding box center [351, 158] width 24 height 10
click at [336, 157] on button "Remove" at bounding box center [351, 158] width 36 height 16
click at [311, 159] on span "Push" at bounding box center [312, 158] width 15 height 10
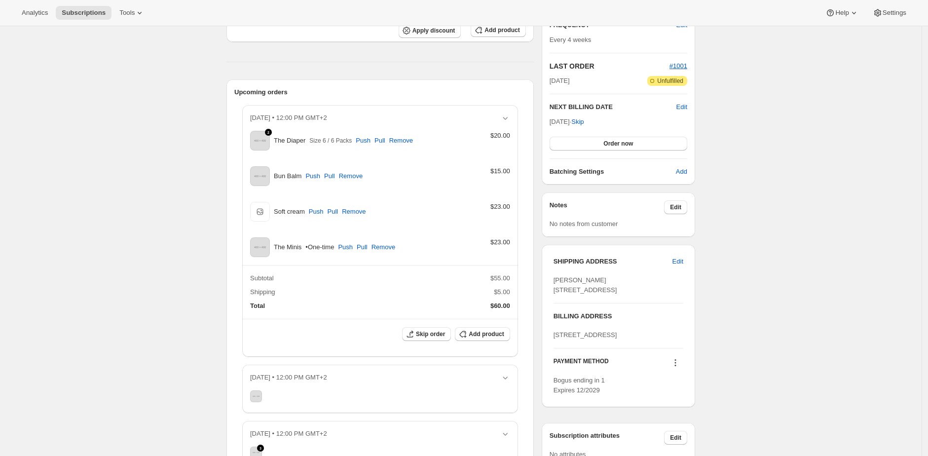
scroll to position [184, 0]
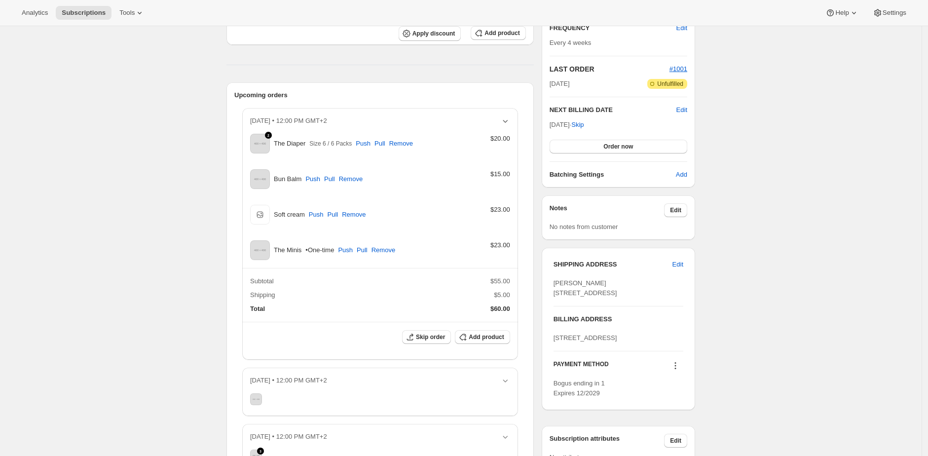
click at [508, 120] on icon "button" at bounding box center [505, 121] width 5 height 3
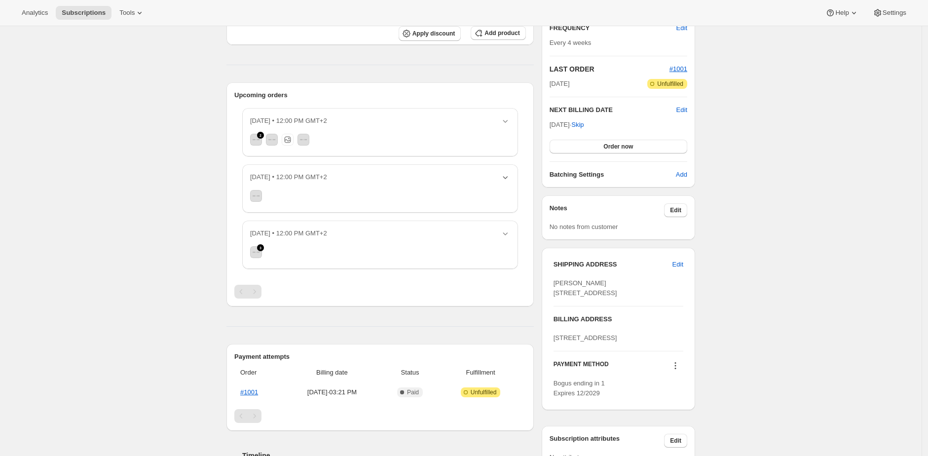
click at [509, 179] on icon "button" at bounding box center [505, 177] width 10 height 10
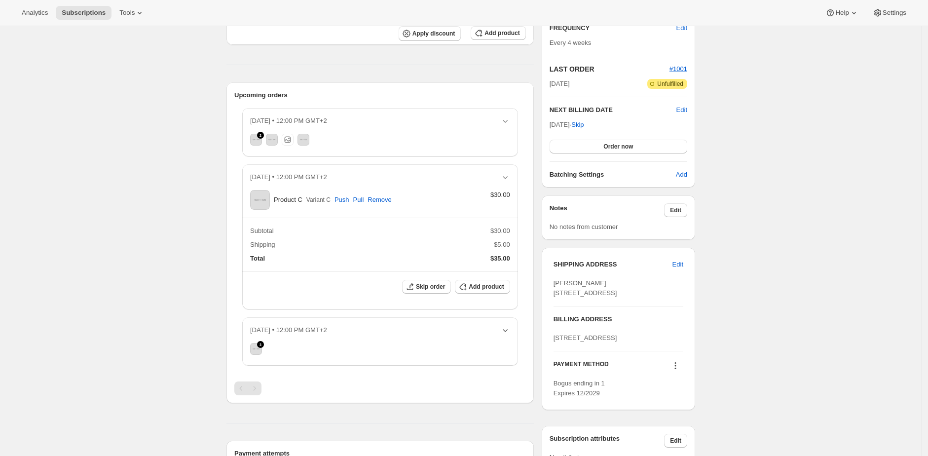
click at [506, 334] on icon "button" at bounding box center [505, 330] width 10 height 10
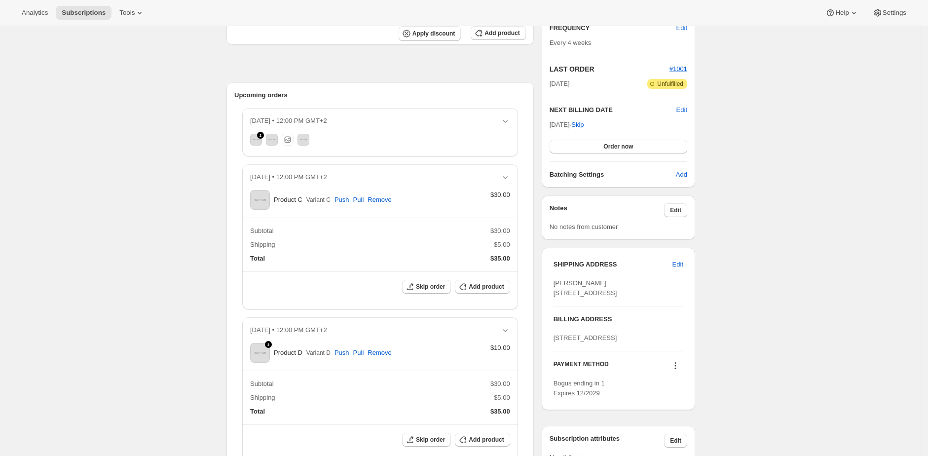
click at [770, 247] on div "Subscription #42067820863. This page is ready Subscription #42067820863 Success…" at bounding box center [460, 293] width 921 height 903
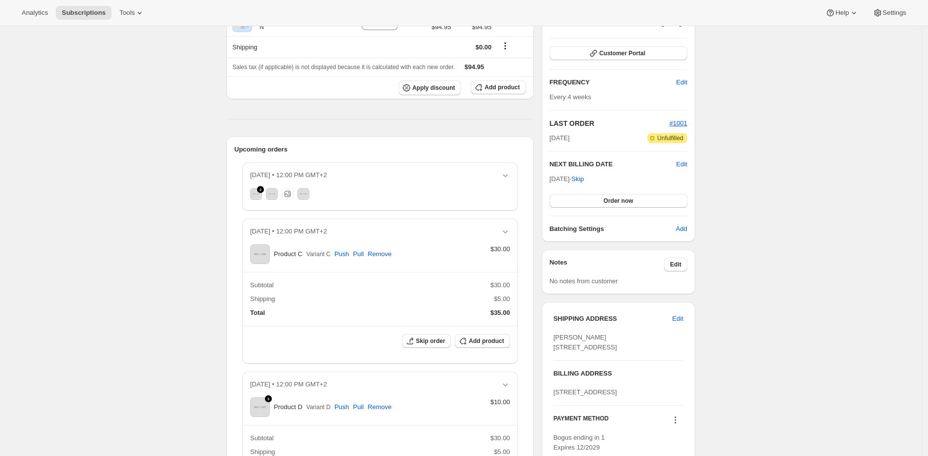
scroll to position [112, 0]
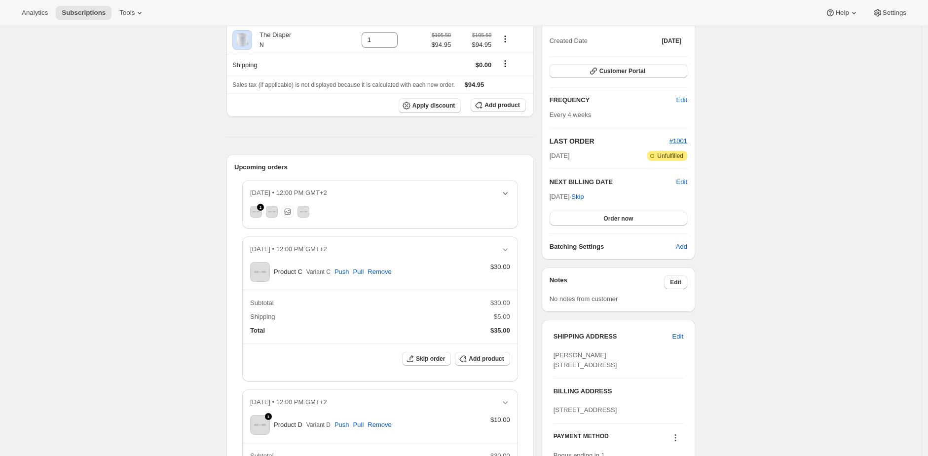
click at [510, 191] on icon "button" at bounding box center [505, 193] width 10 height 10
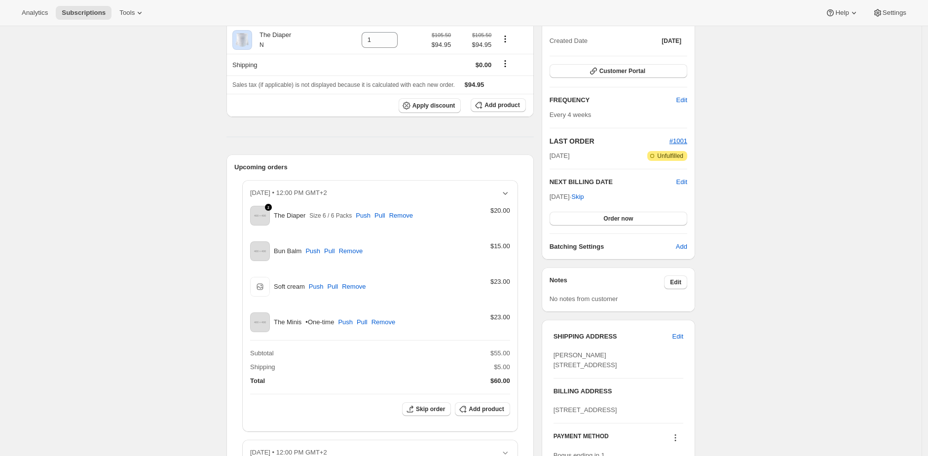
click at [508, 192] on icon "button" at bounding box center [505, 193] width 10 height 10
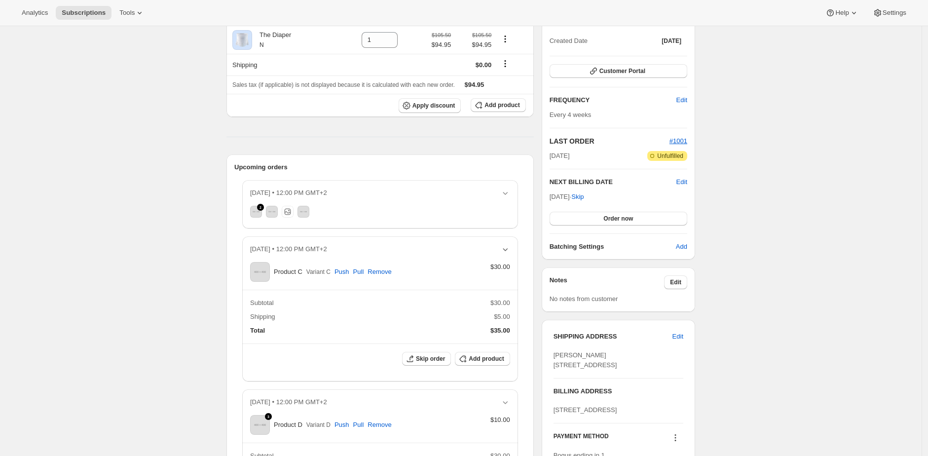
click at [510, 249] on icon "button" at bounding box center [505, 249] width 10 height 10
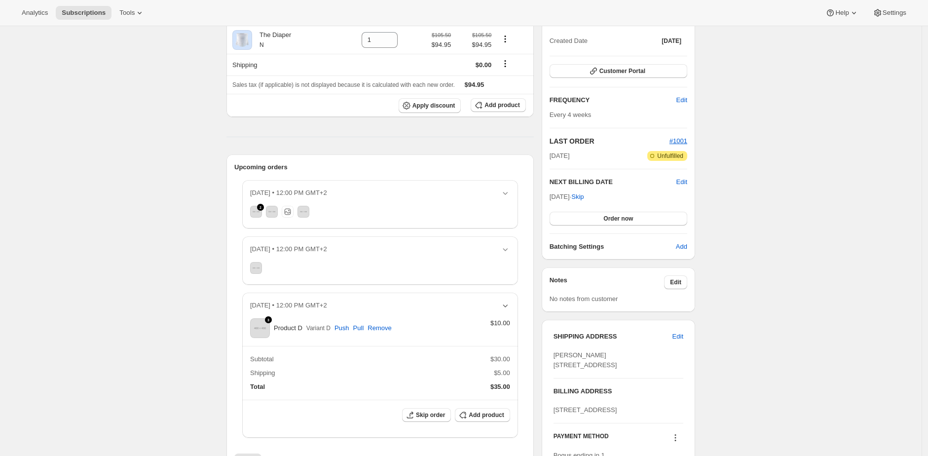
click at [508, 305] on icon "button" at bounding box center [505, 305] width 5 height 3
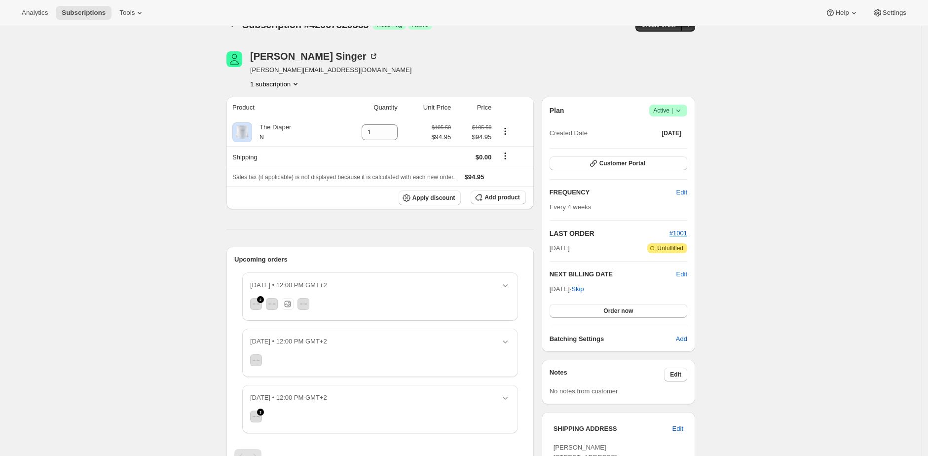
scroll to position [0, 0]
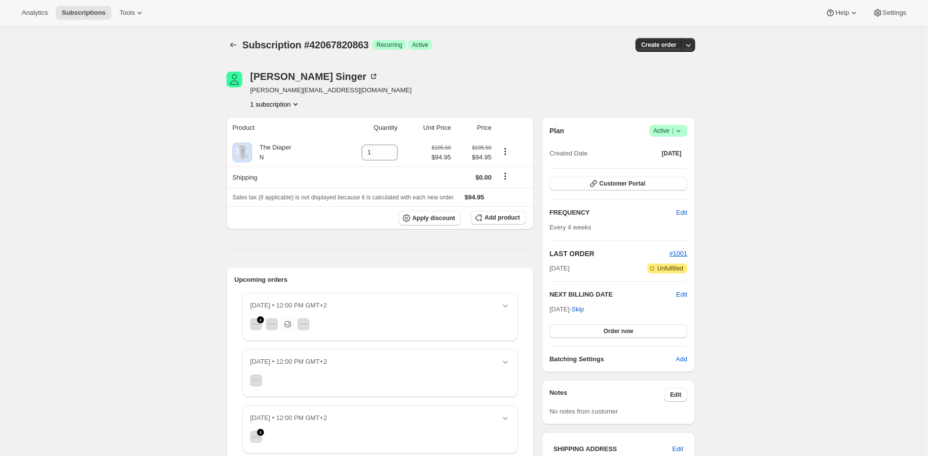
click at [746, 219] on div "Subscription #42067820863. This page is ready Subscription #42067820863 Success…" at bounding box center [460, 381] width 921 height 710
click at [86, 14] on span "Subscriptions" at bounding box center [84, 13] width 44 height 8
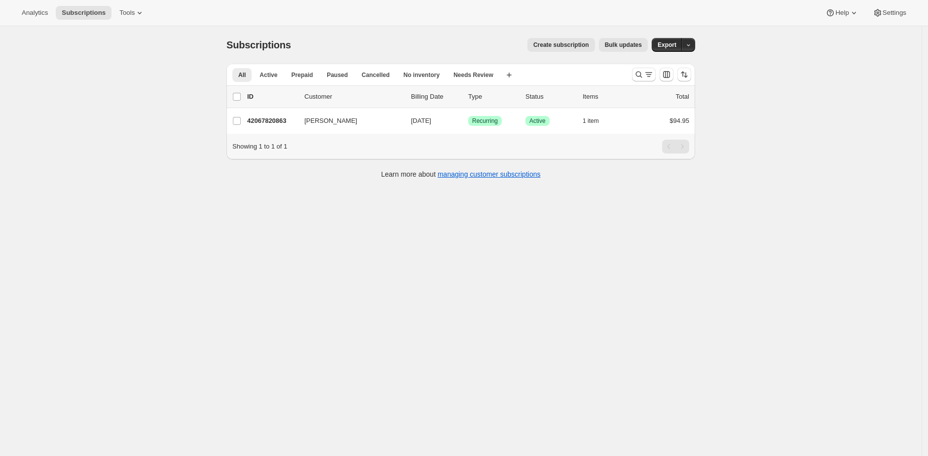
click at [183, 189] on div "Subscriptions. This page is ready Subscriptions Create subscription Bulk update…" at bounding box center [460, 254] width 921 height 456
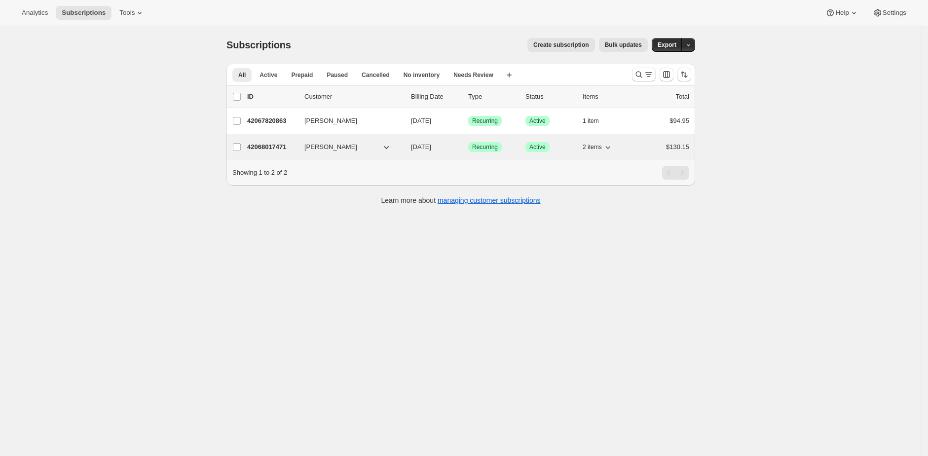
click at [260, 146] on p "42068017471" at bounding box center [271, 147] width 49 height 10
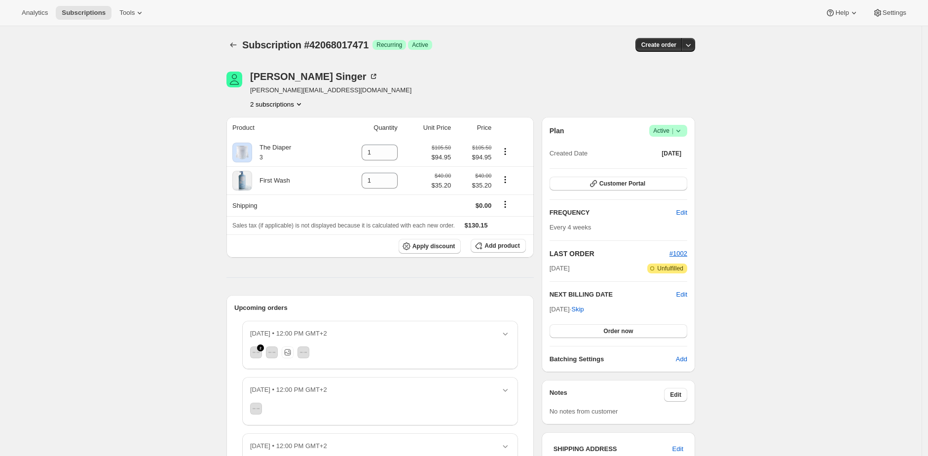
click at [180, 230] on div "Subscription #42068017471. This page is ready Subscription #42068017471 Success…" at bounding box center [460, 395] width 921 height 738
